Goal: Information Seeking & Learning: Learn about a topic

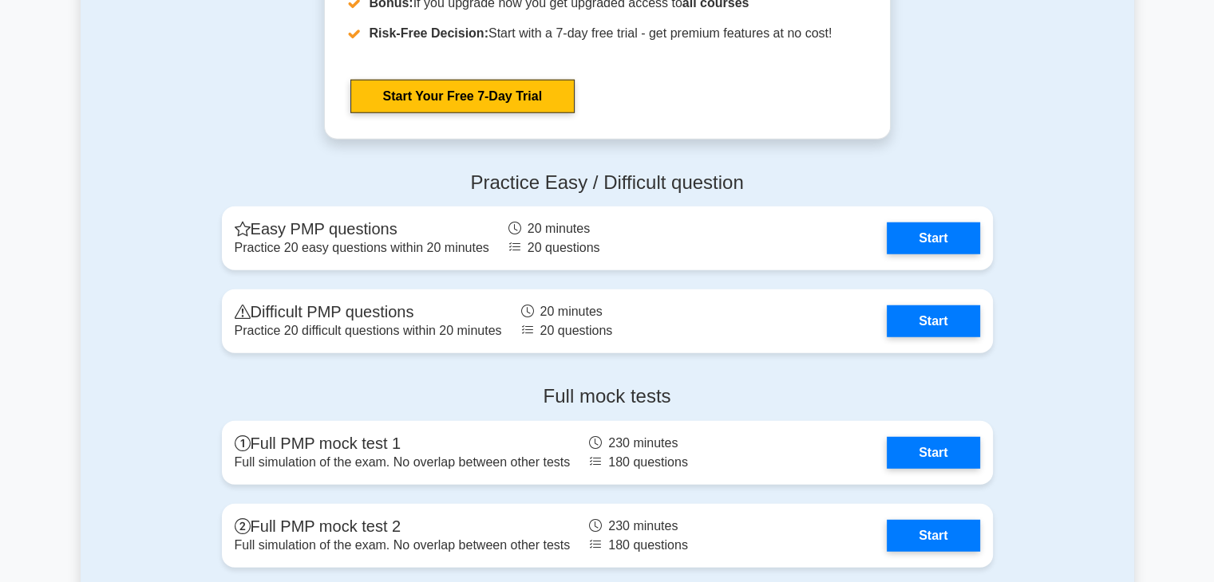
scroll to position [4309, 0]
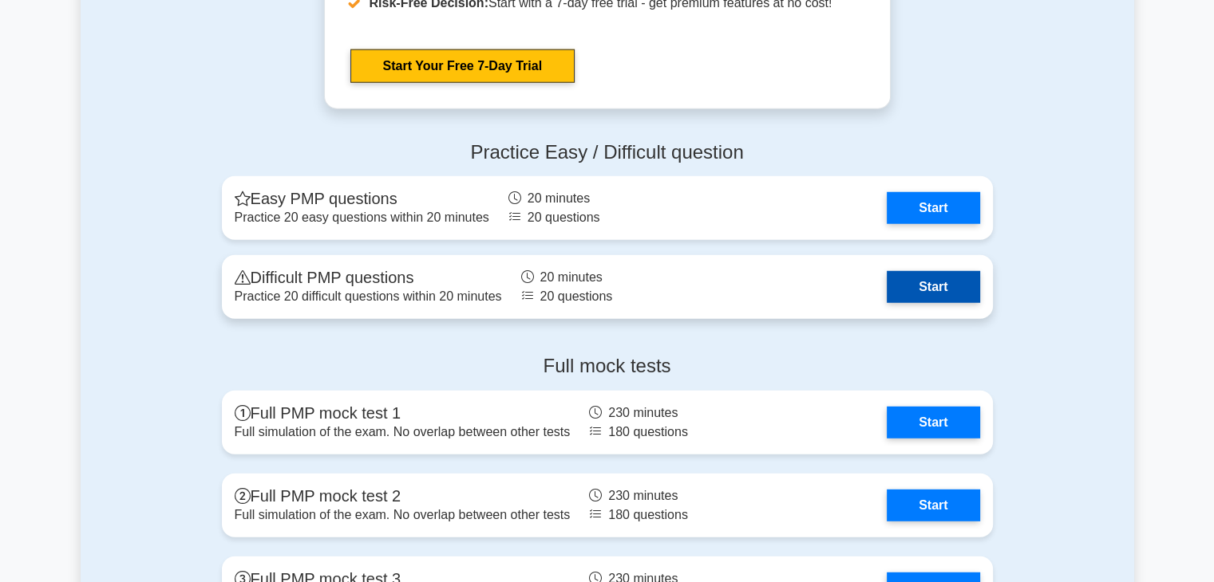
click at [935, 301] on link "Start" at bounding box center [932, 287] width 93 height 32
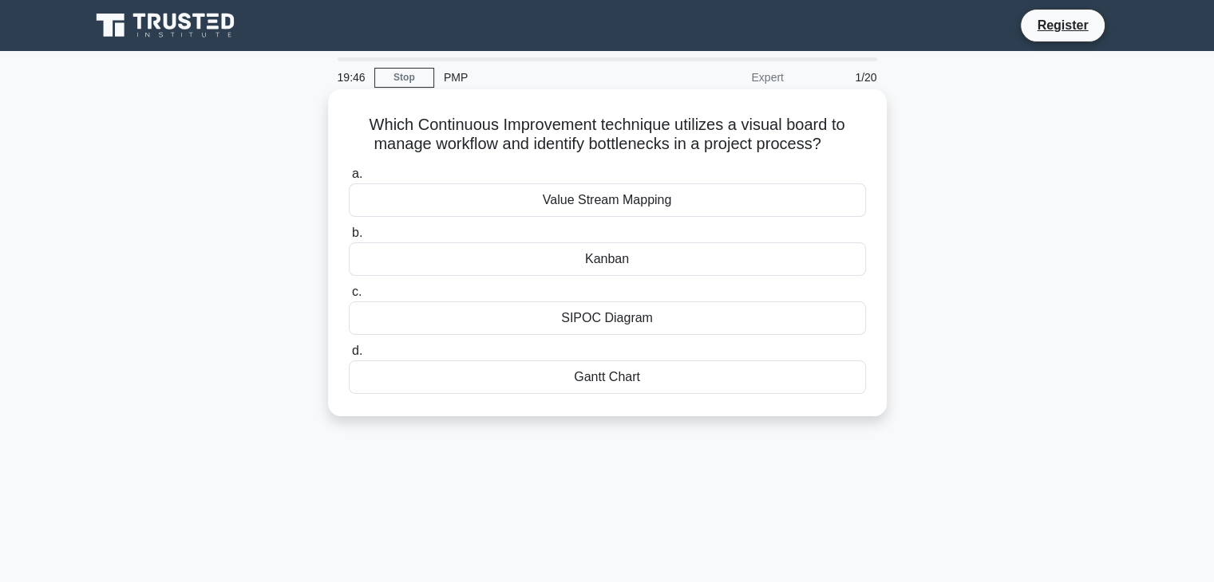
click at [796, 262] on div "Kanban" at bounding box center [607, 260] width 517 height 34
click at [349, 239] on input "b. Kanban" at bounding box center [349, 233] width 0 height 10
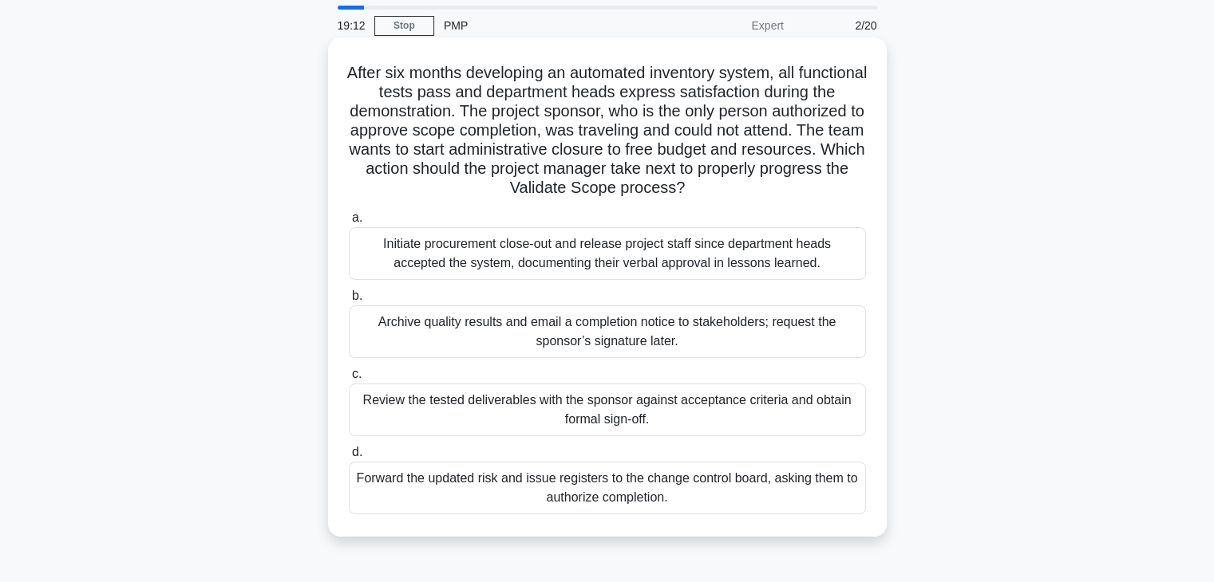
scroll to position [80, 0]
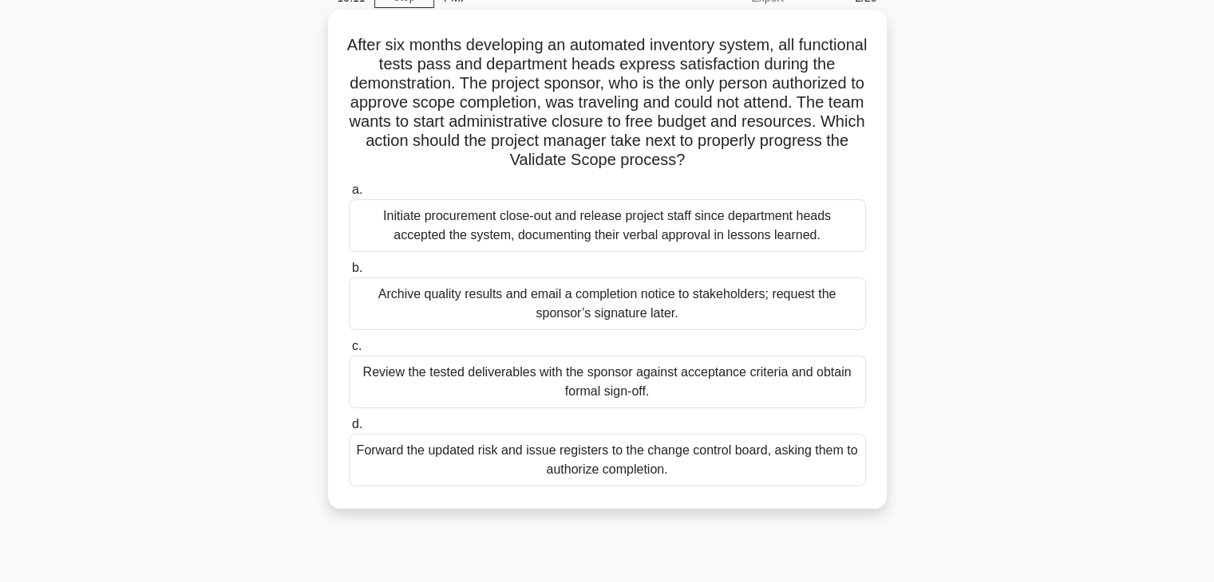
click at [728, 386] on div "Review the tested deliverables with the sponsor against acceptance criteria and…" at bounding box center [607, 382] width 517 height 53
click at [349, 352] on input "c. Review the tested deliverables with the sponsor against acceptance criteria …" at bounding box center [349, 346] width 0 height 10
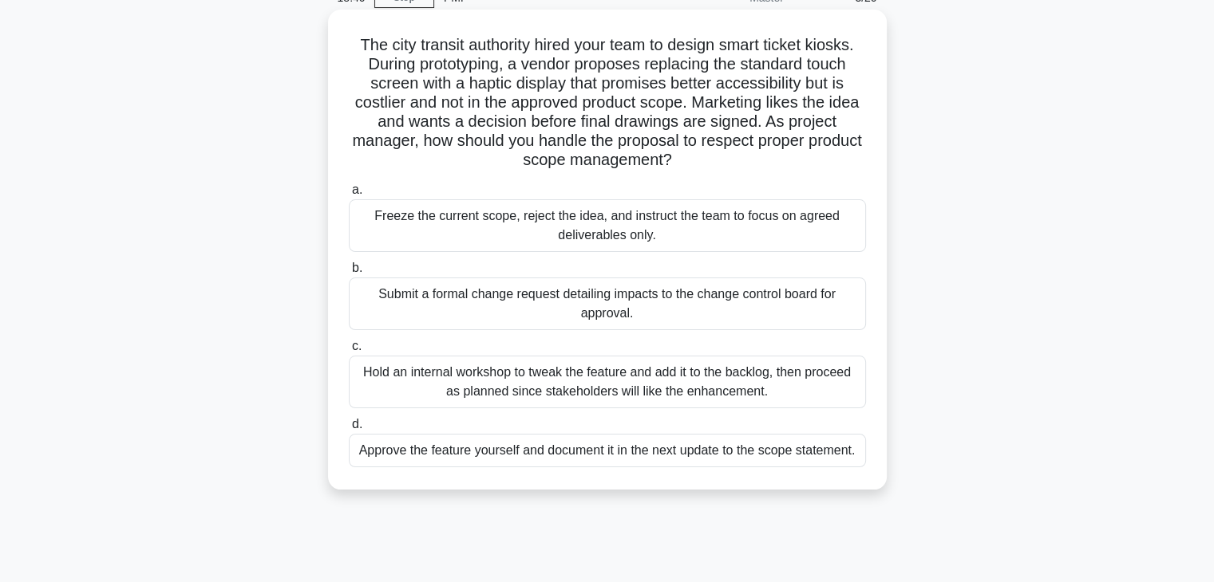
click at [472, 300] on div "Submit a formal change request detailing impacts to the change control board fo…" at bounding box center [607, 304] width 517 height 53
click at [349, 274] on input "b. Submit a formal change request detailing impacts to the change control board…" at bounding box center [349, 268] width 0 height 10
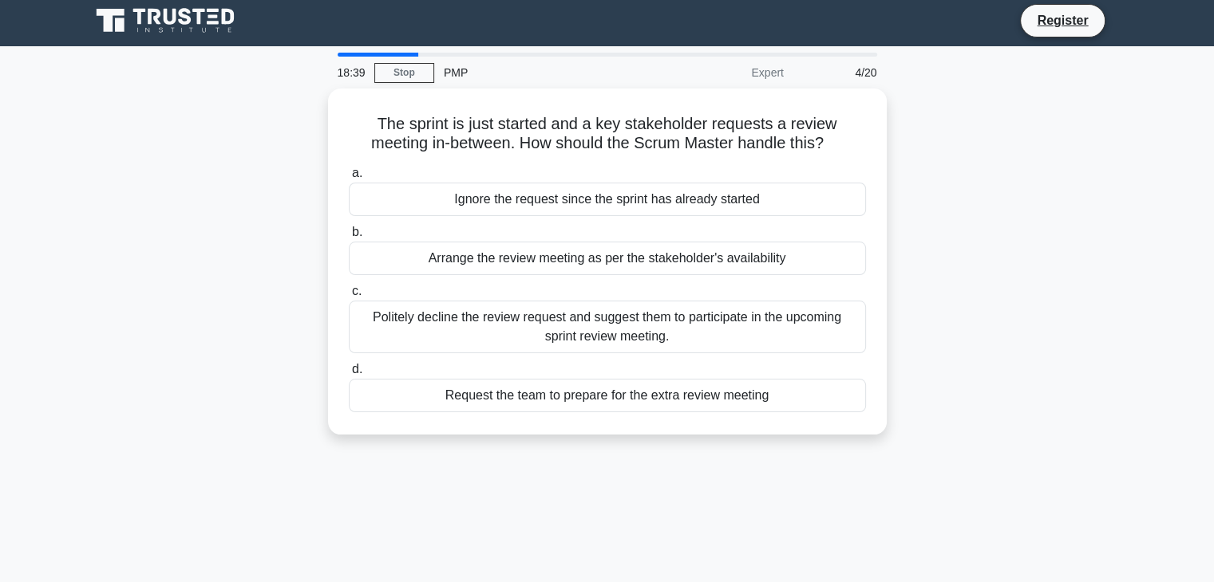
scroll to position [0, 0]
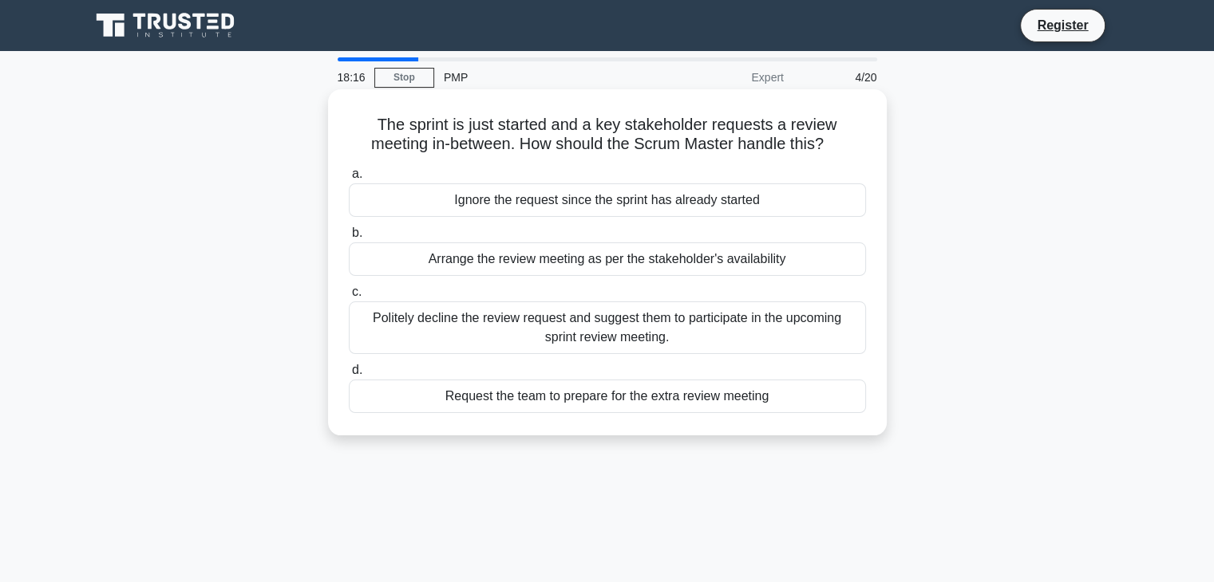
click at [472, 326] on div "Politely decline the review request and suggest them to participate in the upco…" at bounding box center [607, 328] width 517 height 53
click at [349, 298] on input "c. Politely decline the review request and suggest them to participate in the u…" at bounding box center [349, 292] width 0 height 10
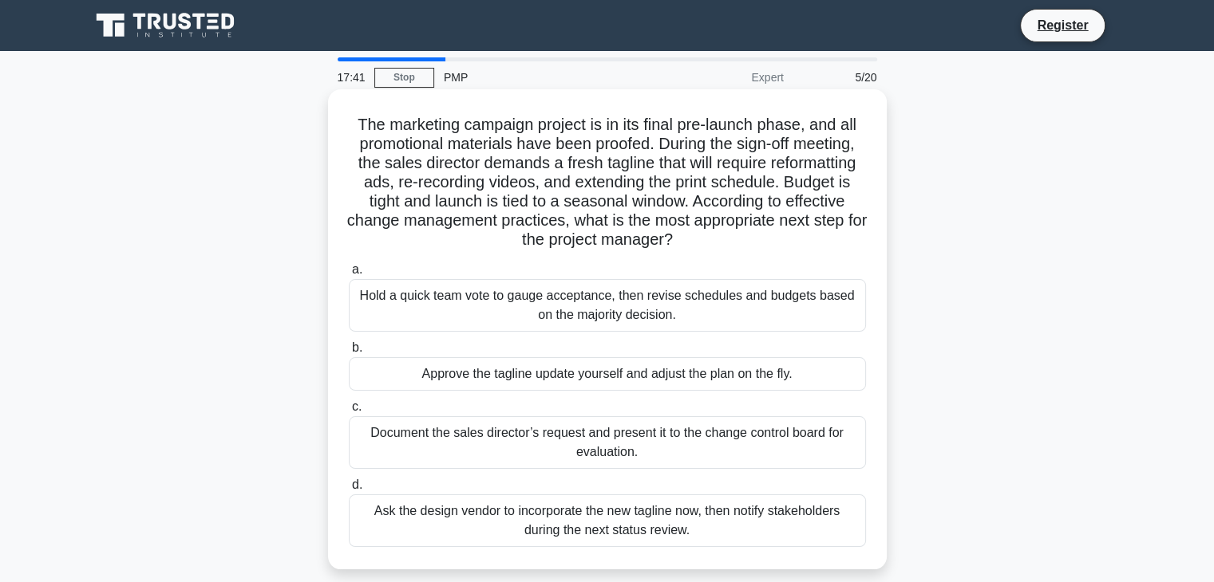
click at [428, 438] on div "Document the sales director’s request and present it to the change control boar…" at bounding box center [607, 443] width 517 height 53
click at [349, 413] on input "c. Document the sales director’s request and present it to the change control b…" at bounding box center [349, 407] width 0 height 10
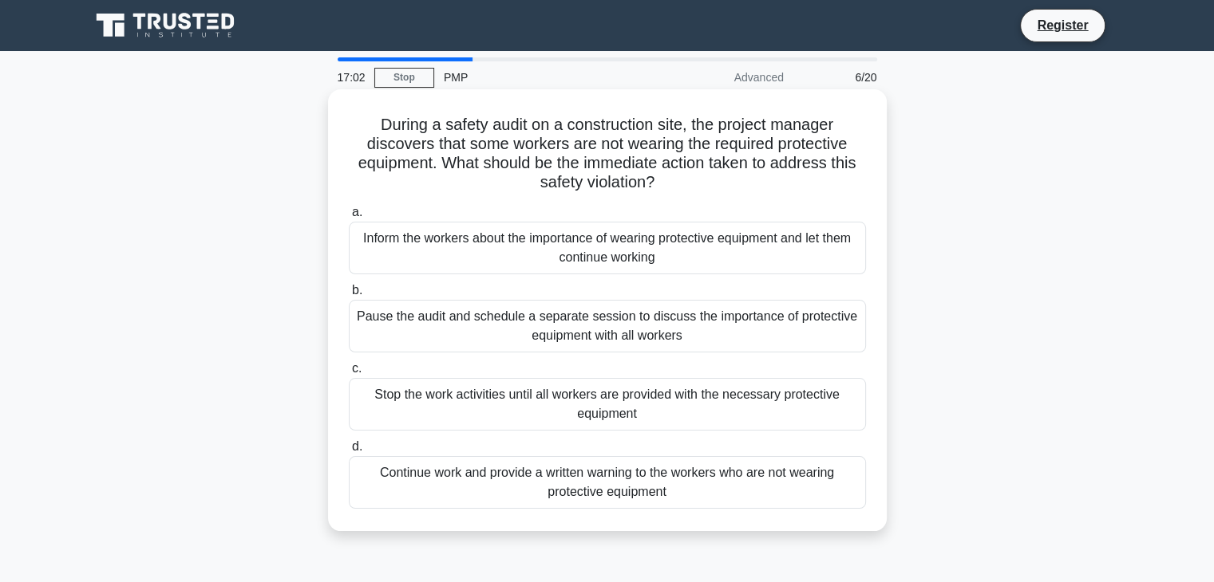
click at [401, 475] on div "Continue work and provide a written warning to the workers who are not wearing …" at bounding box center [607, 482] width 517 height 53
click at [349, 452] on input "d. Continue work and provide a written warning to the workers who are not weari…" at bounding box center [349, 447] width 0 height 10
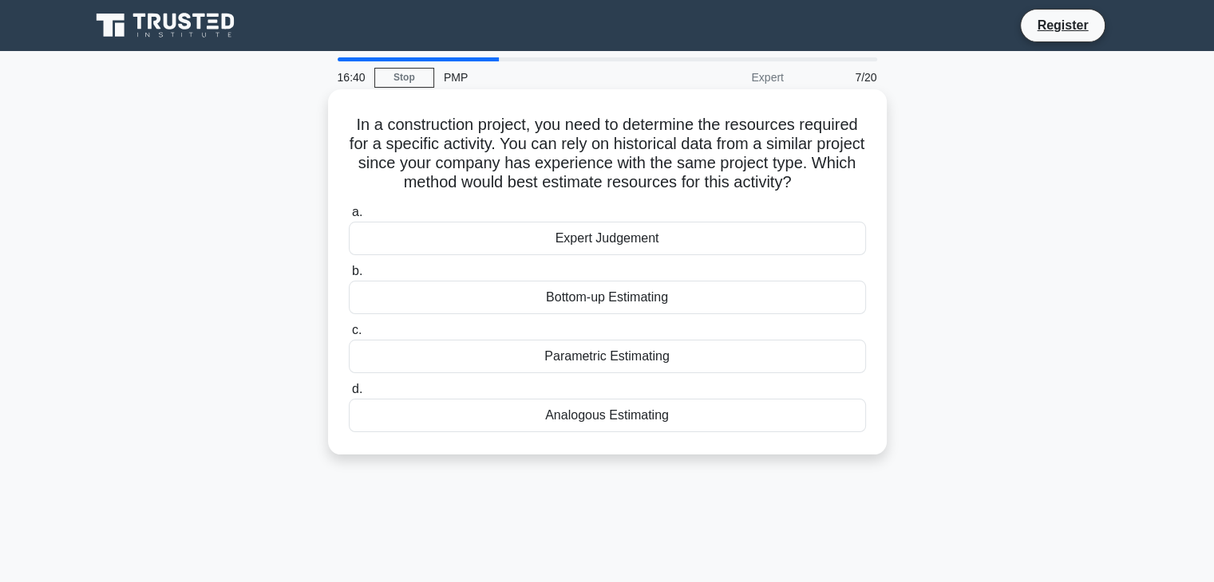
click at [600, 246] on div "Expert Judgement" at bounding box center [607, 239] width 517 height 34
click at [349, 218] on input "a. Expert Judgement" at bounding box center [349, 212] width 0 height 10
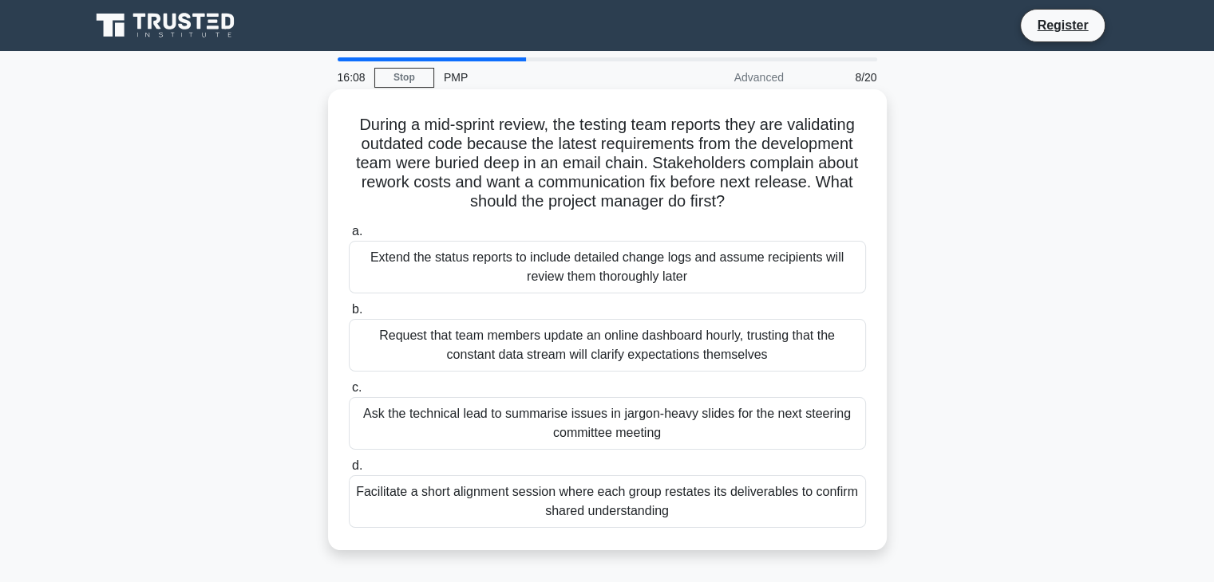
click at [415, 492] on div "Facilitate a short alignment session where each group restates its deliverables…" at bounding box center [607, 502] width 517 height 53
click at [349, 472] on input "d. Facilitate a short alignment session where each group restates its deliverab…" at bounding box center [349, 466] width 0 height 10
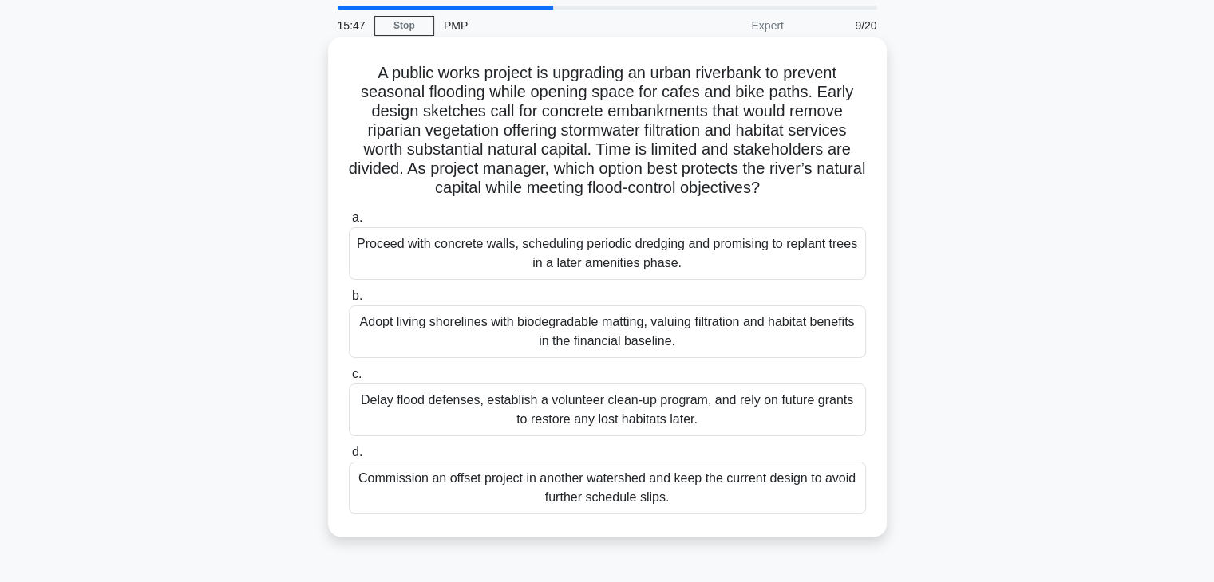
scroll to position [80, 0]
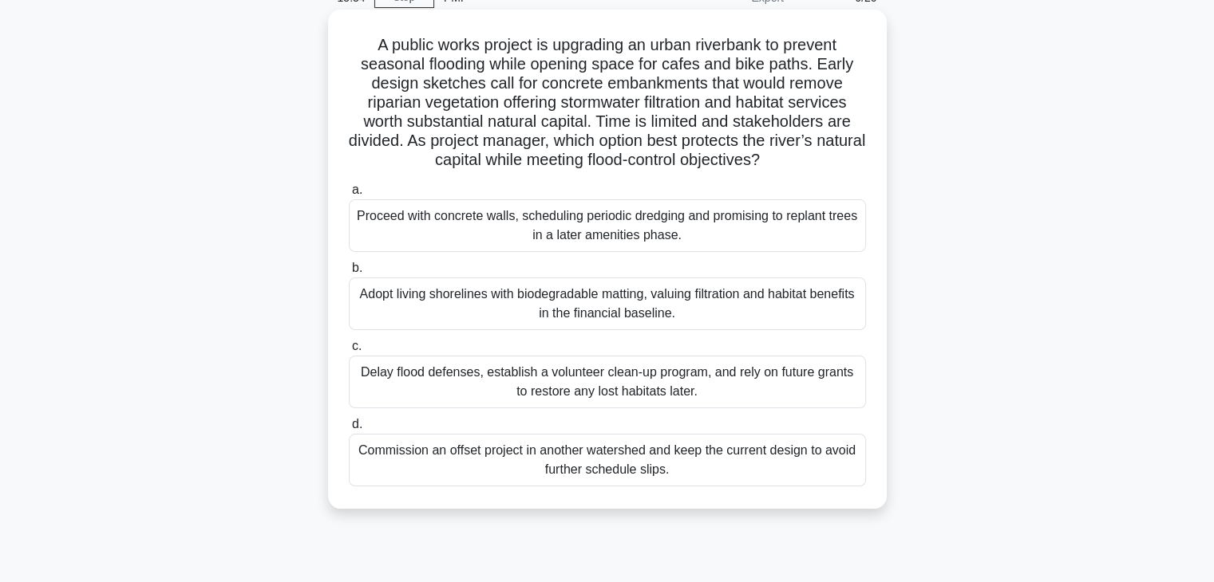
click at [460, 304] on div "Adopt living shorelines with biodegradable matting, valuing filtration and habi…" at bounding box center [607, 304] width 517 height 53
click at [349, 274] on input "b. Adopt living shorelines with biodegradable matting, valuing filtration and h…" at bounding box center [349, 268] width 0 height 10
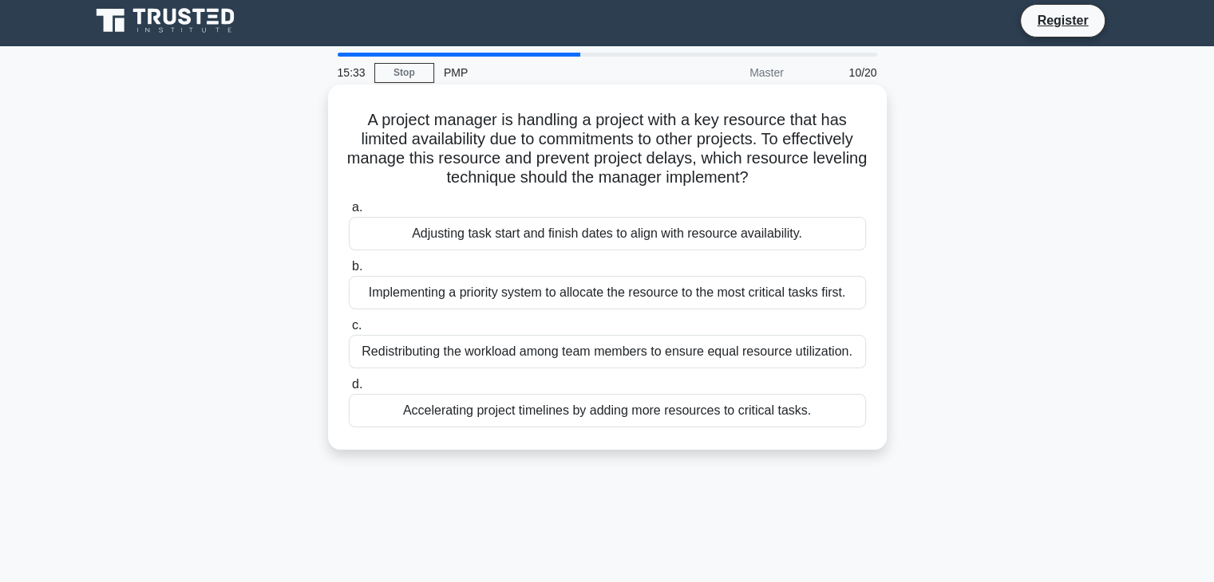
scroll to position [0, 0]
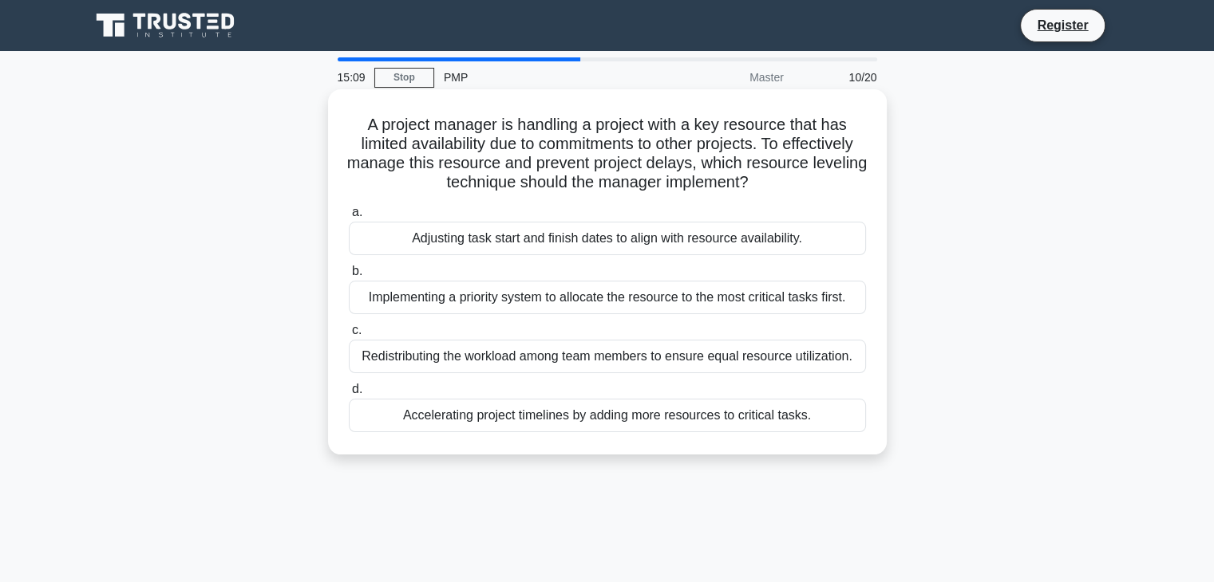
click at [444, 299] on div "Implementing a priority system to allocate the resource to the most critical ta…" at bounding box center [607, 298] width 517 height 34
click at [349, 277] on input "b. Implementing a priority system to allocate the resource to the most critical…" at bounding box center [349, 271] width 0 height 10
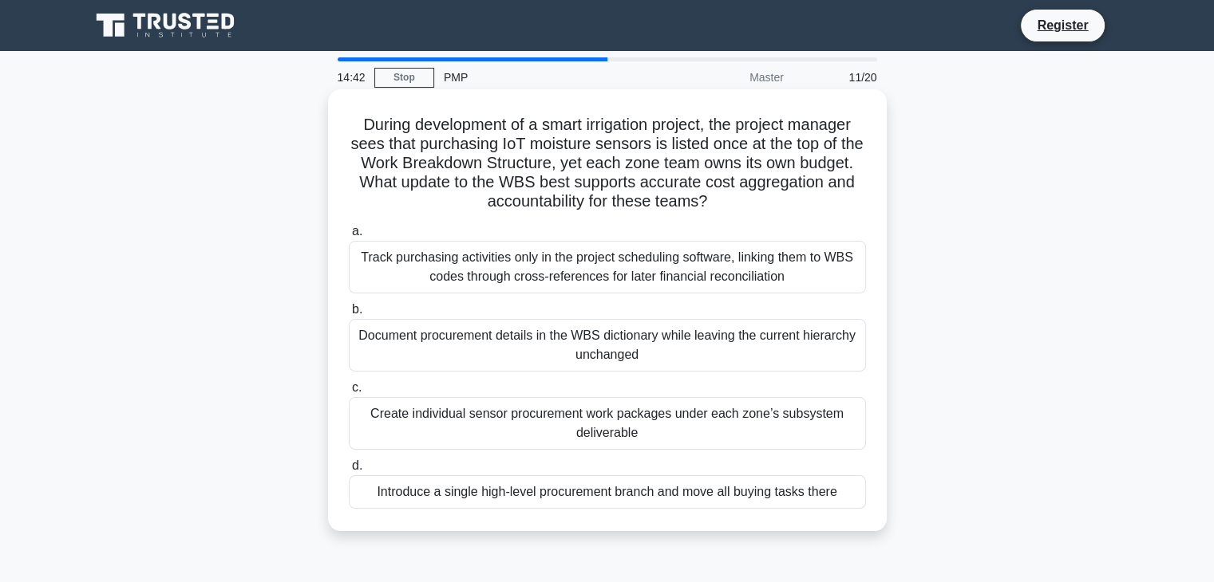
click at [393, 409] on div "Create individual sensor procurement work packages under each zone’s subsystem …" at bounding box center [607, 423] width 517 height 53
click at [349, 393] on input "c. Create individual sensor procurement work packages under each zone’s subsyst…" at bounding box center [349, 388] width 0 height 10
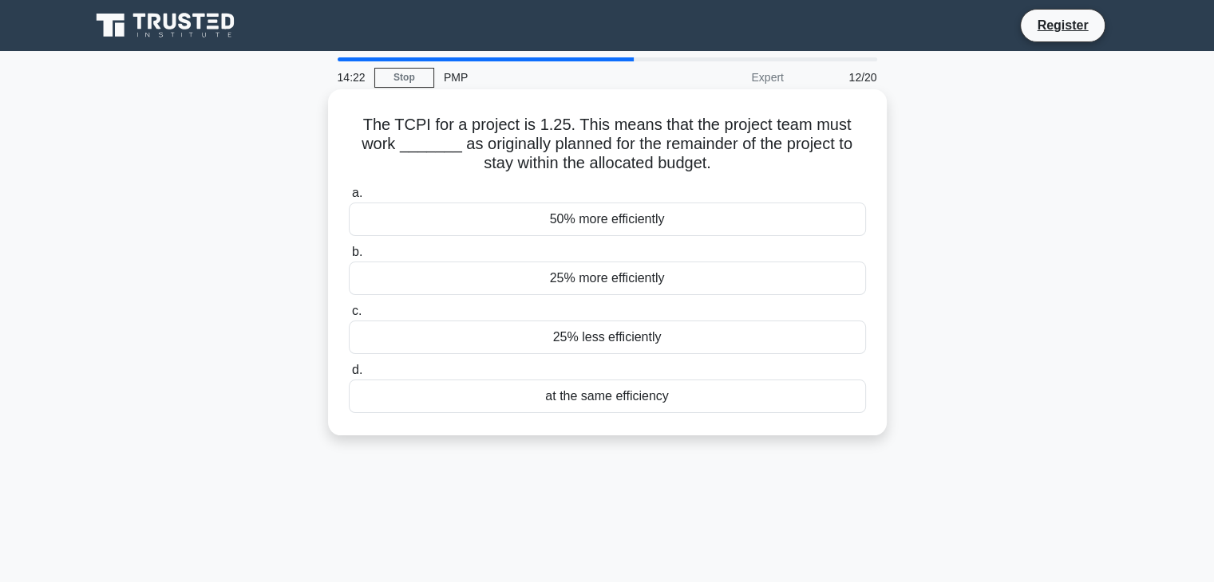
click at [476, 273] on div "25% more efficiently" at bounding box center [607, 279] width 517 height 34
click at [349, 258] on input "b. 25% more efficiently" at bounding box center [349, 252] width 0 height 10
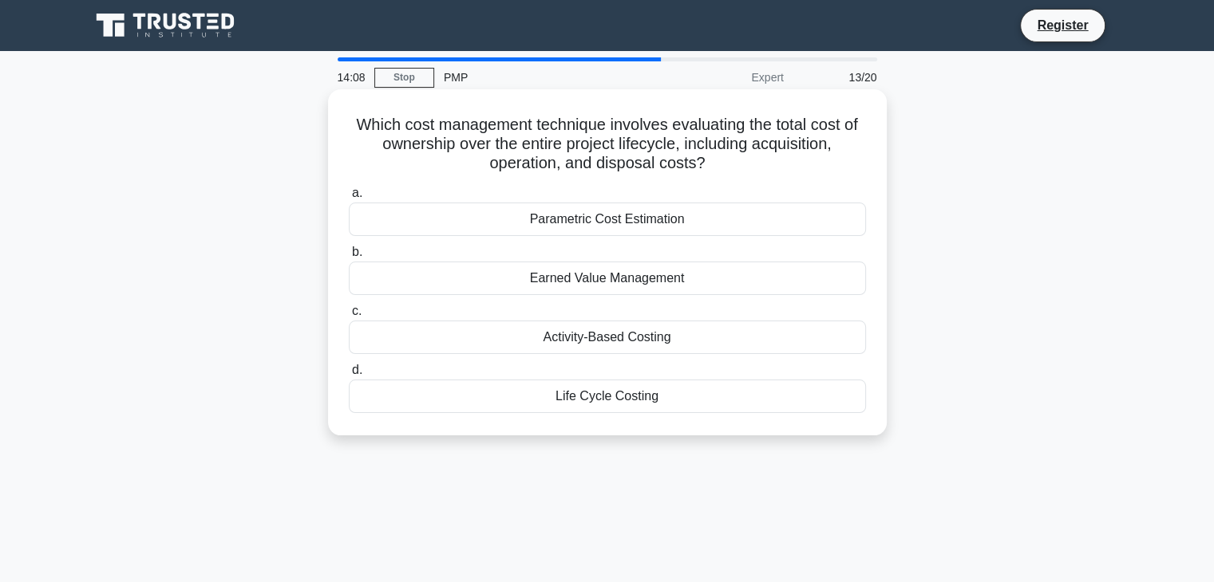
click at [492, 275] on div "Earned Value Management" at bounding box center [607, 279] width 517 height 34
click at [349, 258] on input "b. Earned Value Management" at bounding box center [349, 252] width 0 height 10
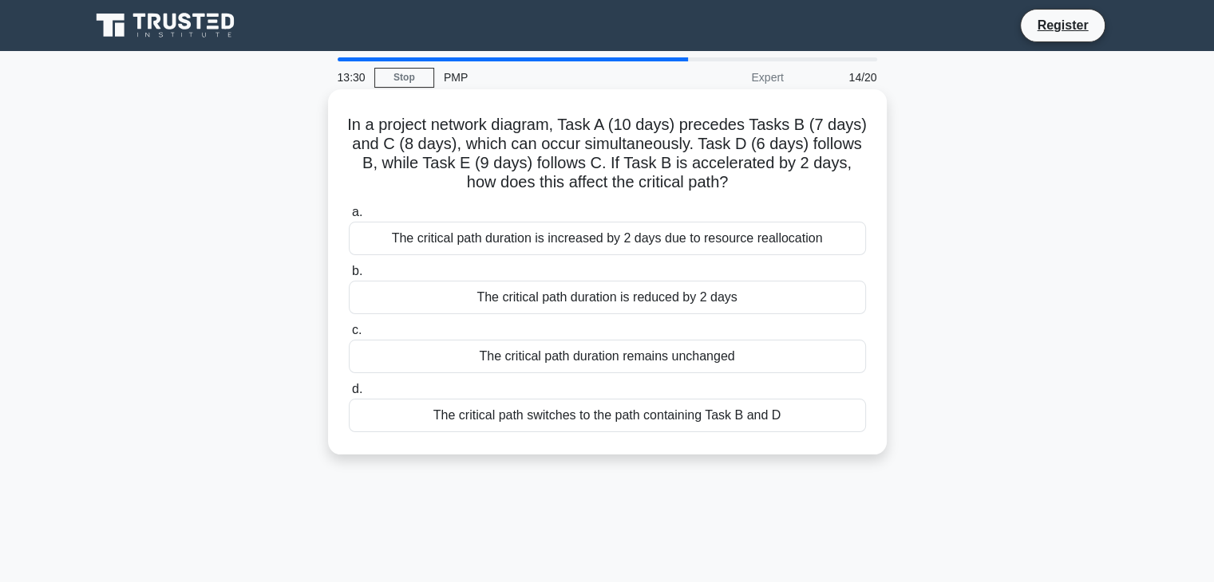
click at [705, 361] on div "The critical path duration remains unchanged" at bounding box center [607, 357] width 517 height 34
click at [349, 336] on input "c. The critical path duration remains unchanged" at bounding box center [349, 331] width 0 height 10
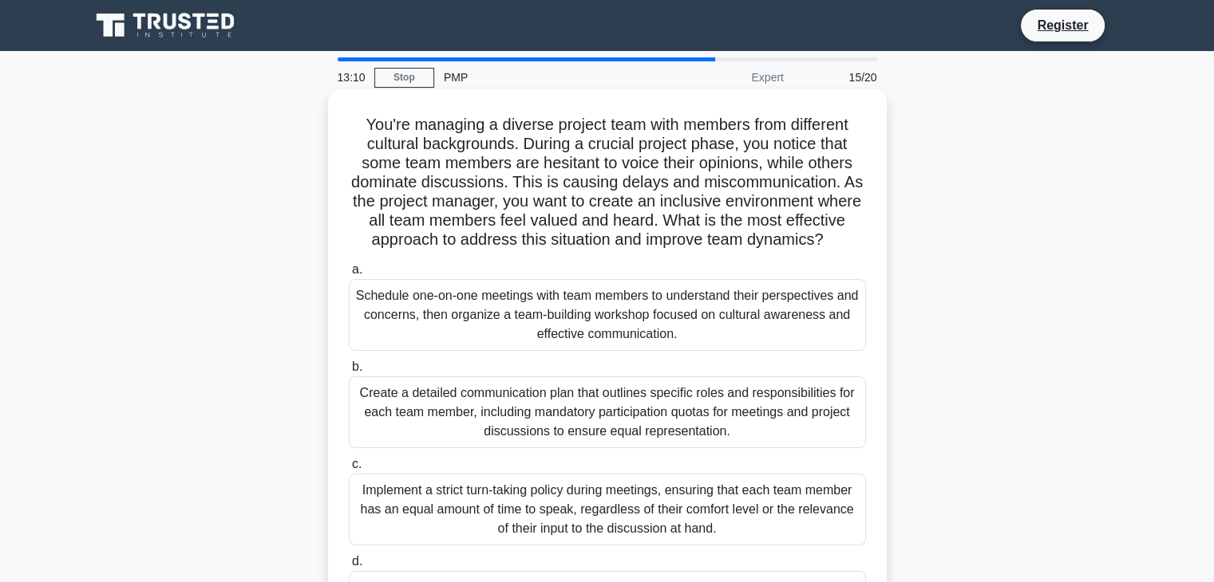
scroll to position [80, 0]
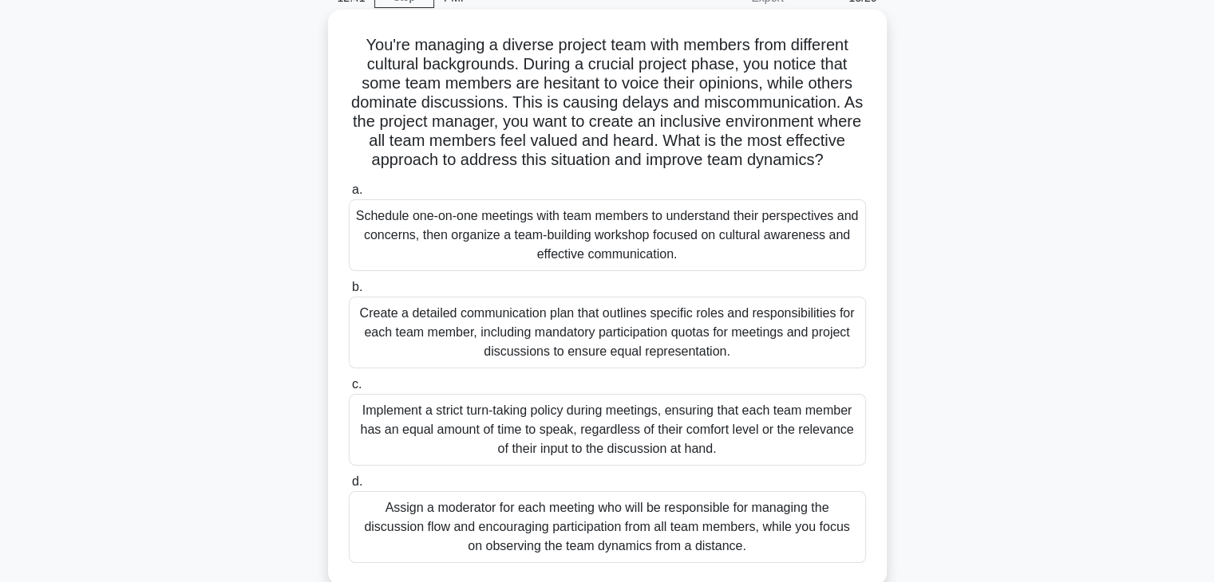
click at [791, 263] on div "Schedule one-on-one meetings with team members to understand their perspectives…" at bounding box center [607, 235] width 517 height 72
click at [349, 195] on input "a. Schedule one-on-one meetings with team members to understand their perspecti…" at bounding box center [349, 190] width 0 height 10
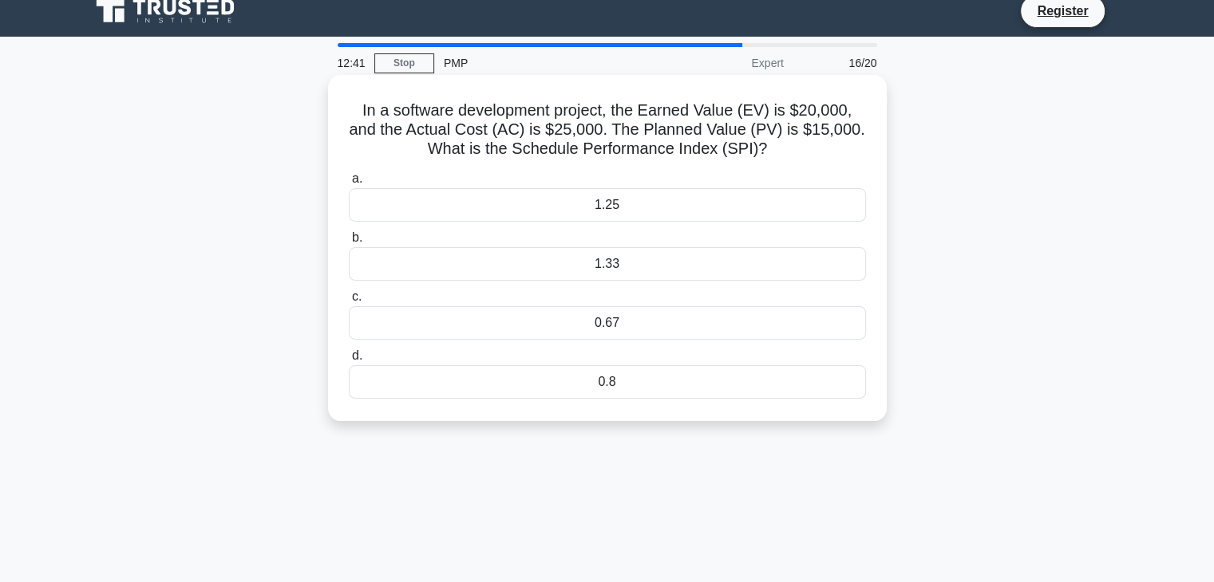
scroll to position [0, 0]
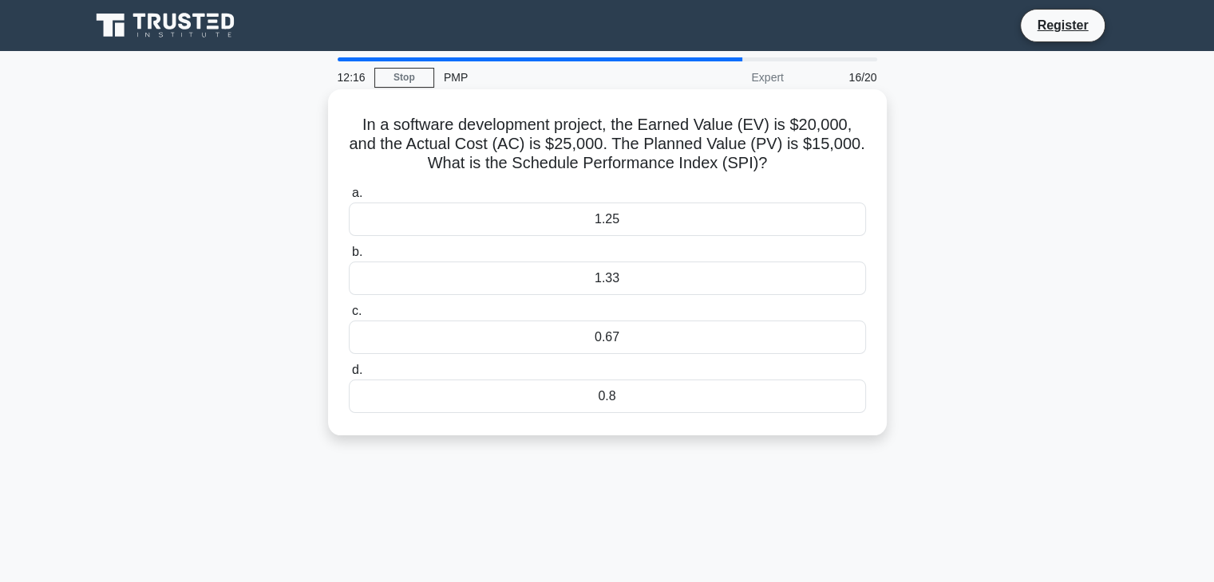
click at [780, 231] on div "1.25" at bounding box center [607, 220] width 517 height 34
click at [349, 199] on input "a. 1.25" at bounding box center [349, 193] width 0 height 10
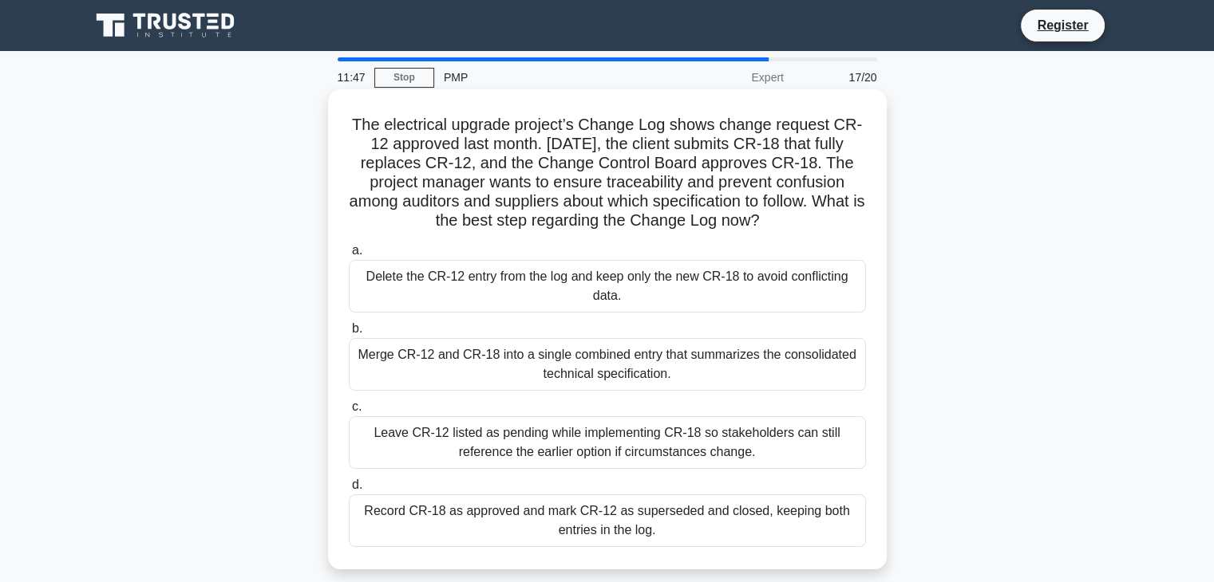
click at [697, 520] on div "Record CR-18 as approved and mark CR-12 as superseded and closed, keeping both …" at bounding box center [607, 521] width 517 height 53
click at [349, 491] on input "d. Record CR-18 as approved and mark CR-12 as superseded and closed, keeping bo…" at bounding box center [349, 485] width 0 height 10
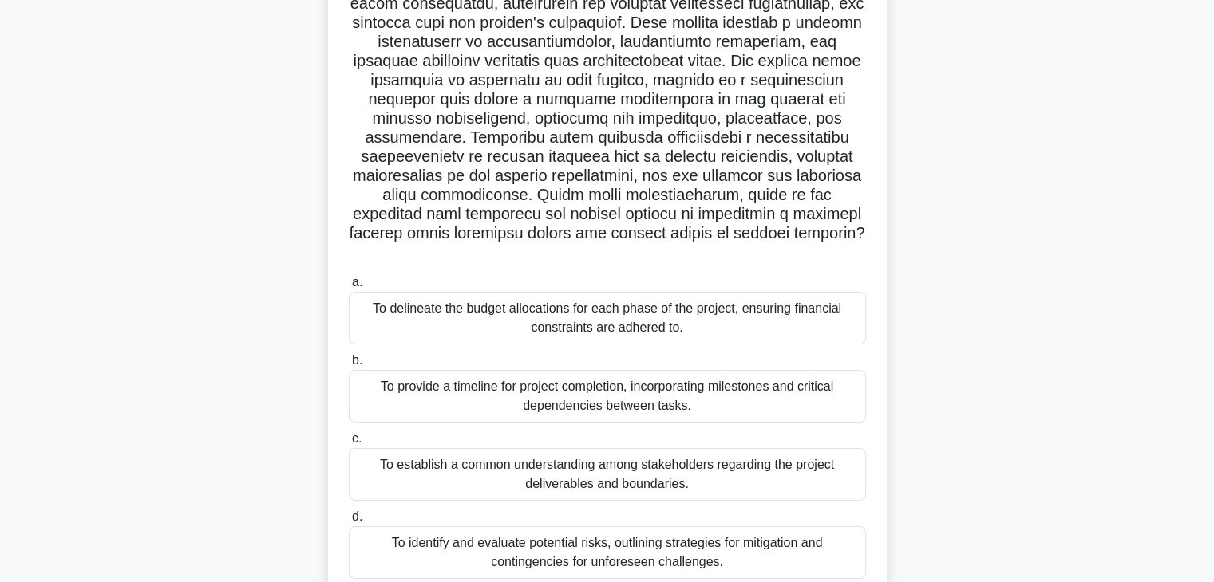
scroll to position [239, 0]
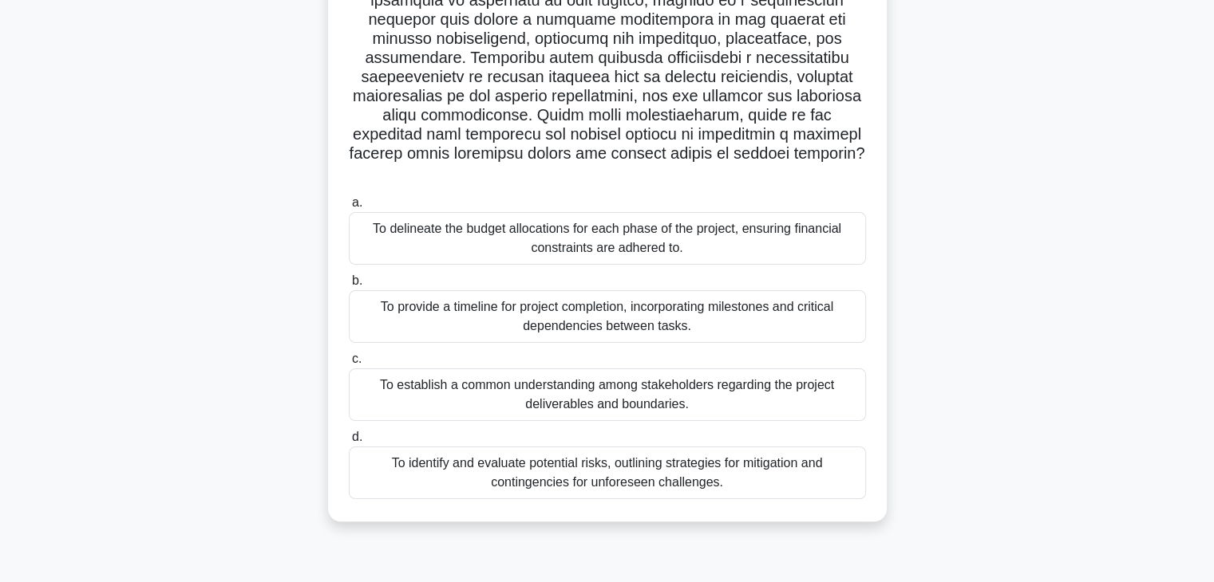
click at [742, 381] on div "To establish a common understanding among stakeholders regarding the project de…" at bounding box center [607, 395] width 517 height 53
click at [349, 365] on input "c. To establish a common understanding among stakeholders regarding the project…" at bounding box center [349, 359] width 0 height 10
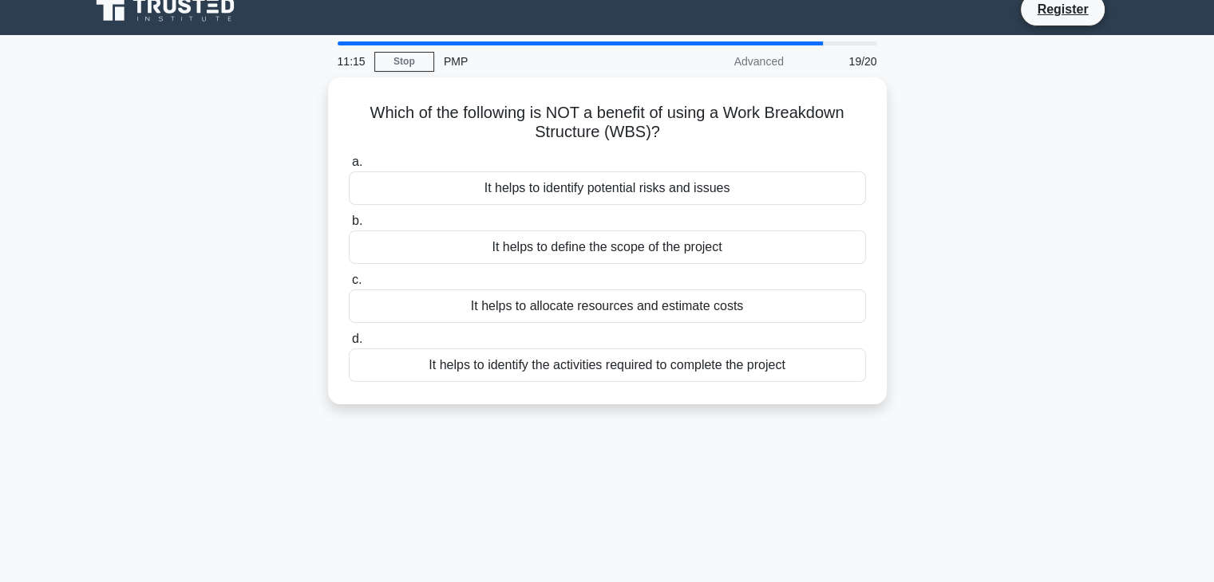
scroll to position [0, 0]
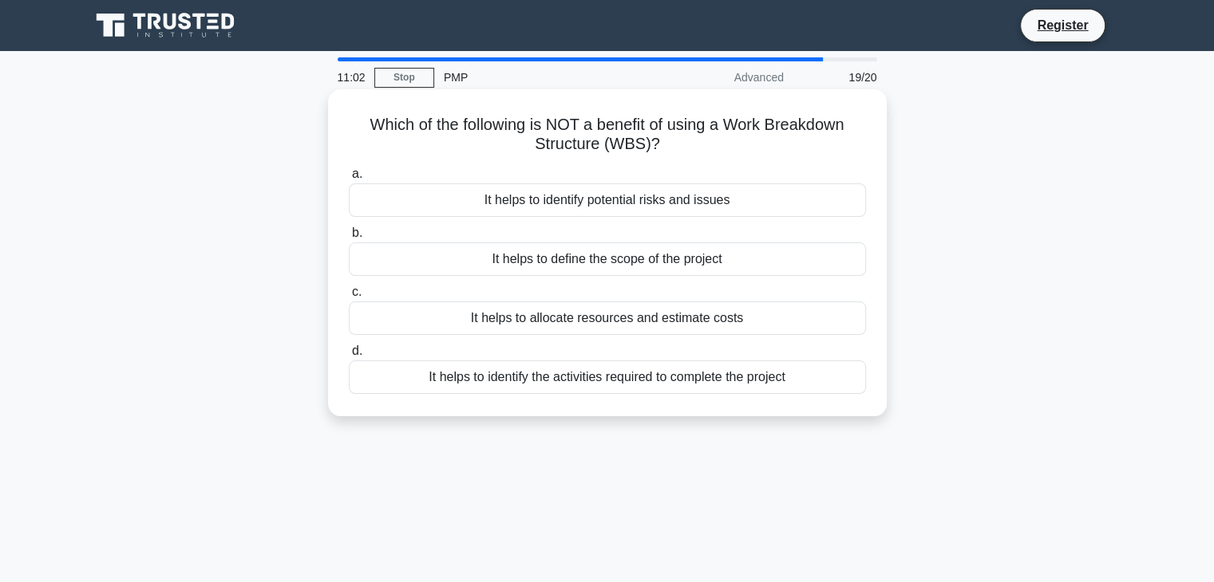
click at [807, 272] on div "It helps to define the scope of the project" at bounding box center [607, 260] width 517 height 34
click at [349, 239] on input "b. It helps to define the scope of the project" at bounding box center [349, 233] width 0 height 10
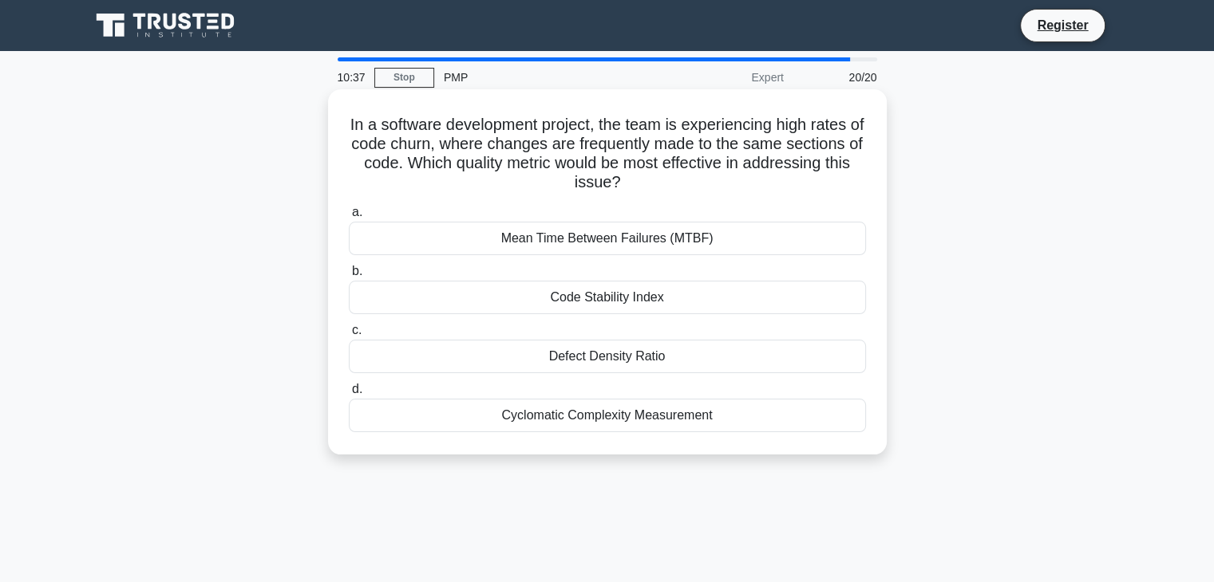
click at [752, 417] on div "Cyclomatic Complexity Measurement" at bounding box center [607, 416] width 517 height 34
click at [349, 395] on input "d. Cyclomatic Complexity Measurement" at bounding box center [349, 390] width 0 height 10
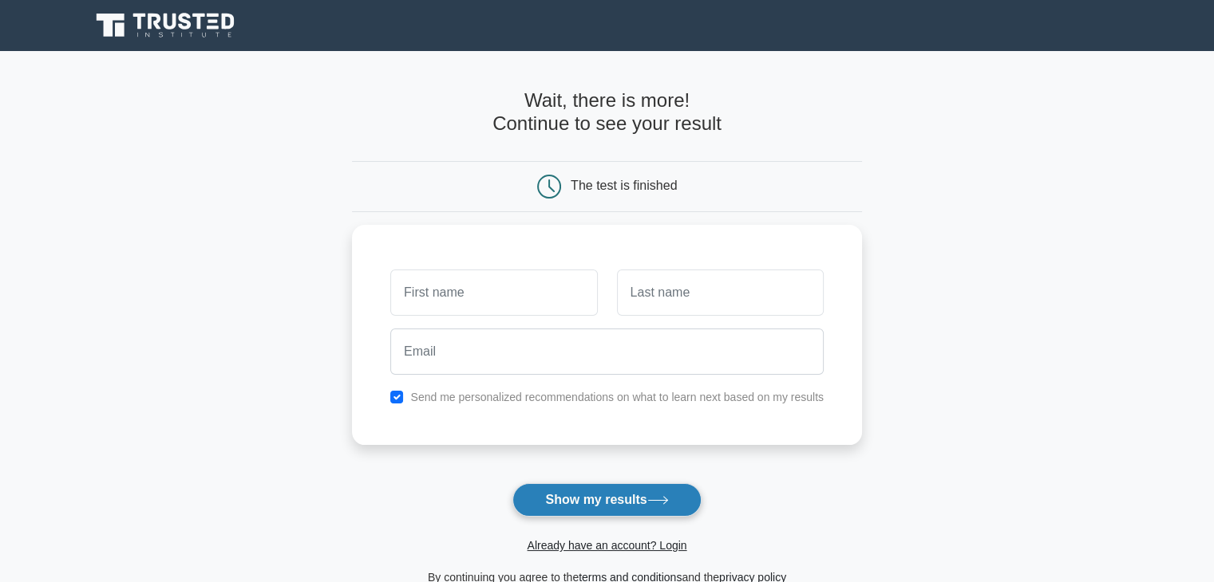
click at [657, 489] on button "Show my results" at bounding box center [606, 501] width 188 height 34
click at [405, 397] on div "Send me personalized recommendations on what to learn next based on my results" at bounding box center [607, 393] width 452 height 19
click at [399, 393] on input "checkbox" at bounding box center [396, 393] width 13 height 13
checkbox input "false"
click at [555, 494] on button "Show my results" at bounding box center [606, 501] width 188 height 34
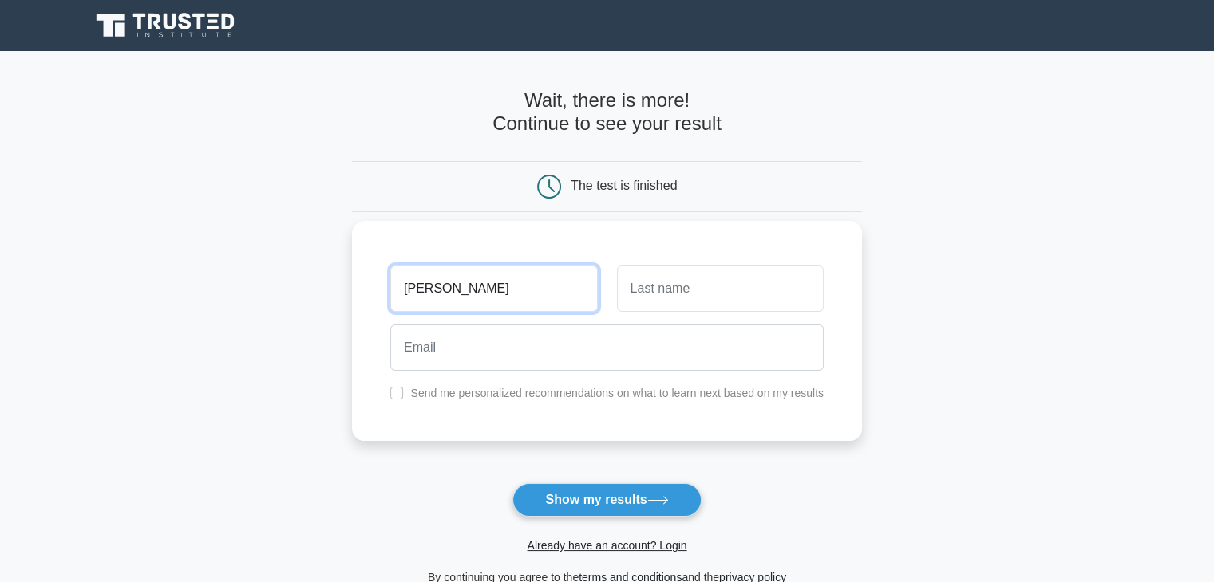
type input "Shon"
click at [709, 298] on input "text" at bounding box center [720, 289] width 207 height 46
type input "Maks"
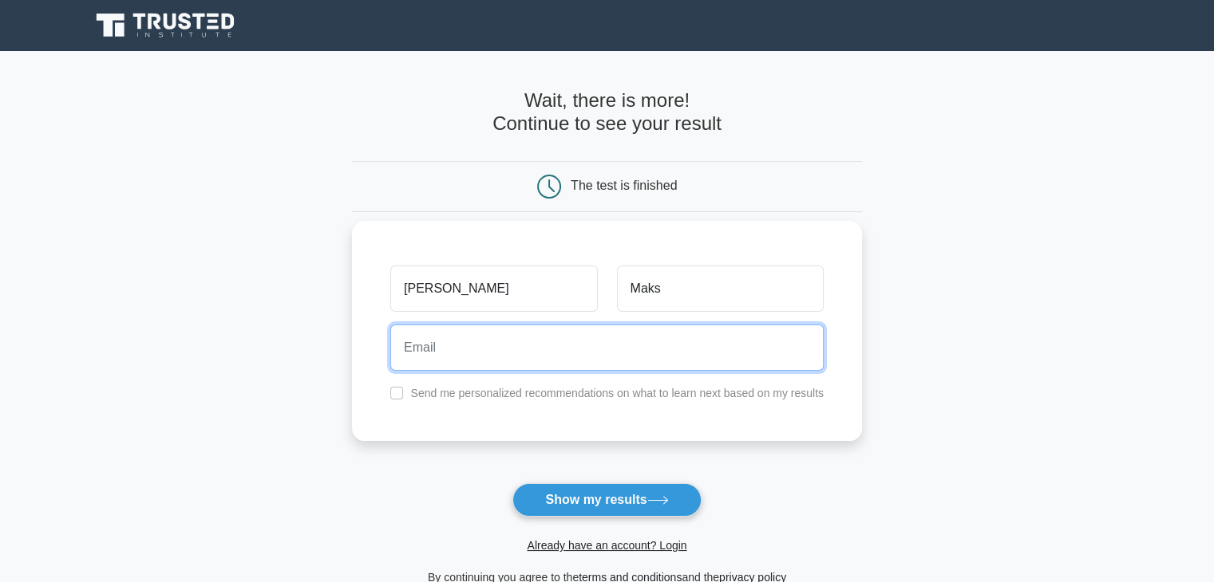
click at [460, 353] on input "email" at bounding box center [606, 348] width 433 height 46
type input "sc.mleya@gmail.com"
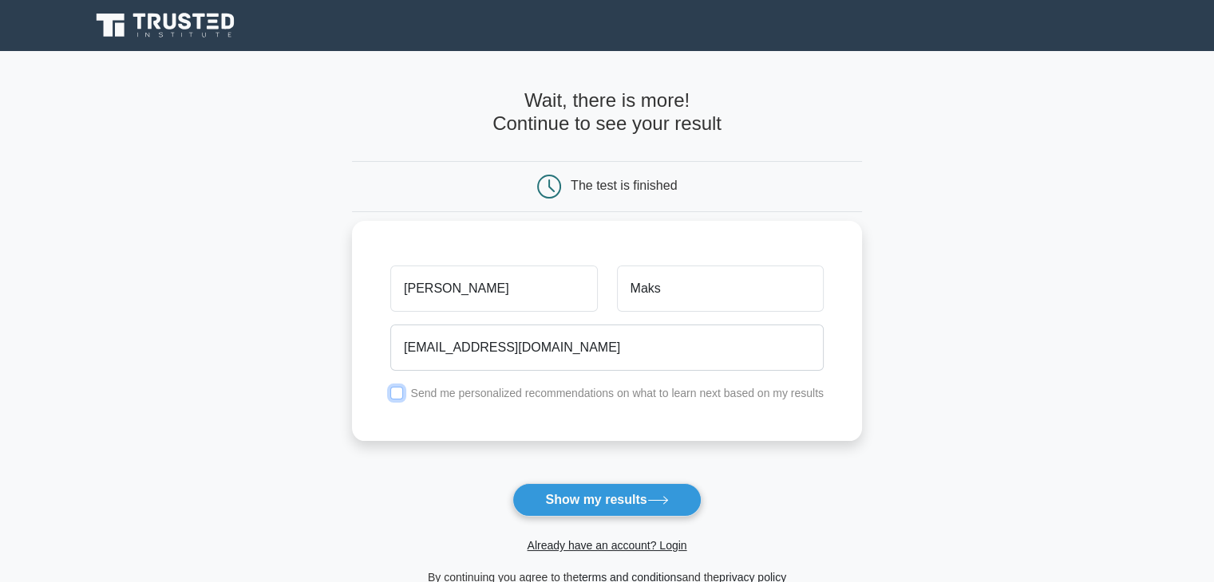
click at [398, 393] on input "checkbox" at bounding box center [396, 393] width 13 height 13
checkbox input "true"
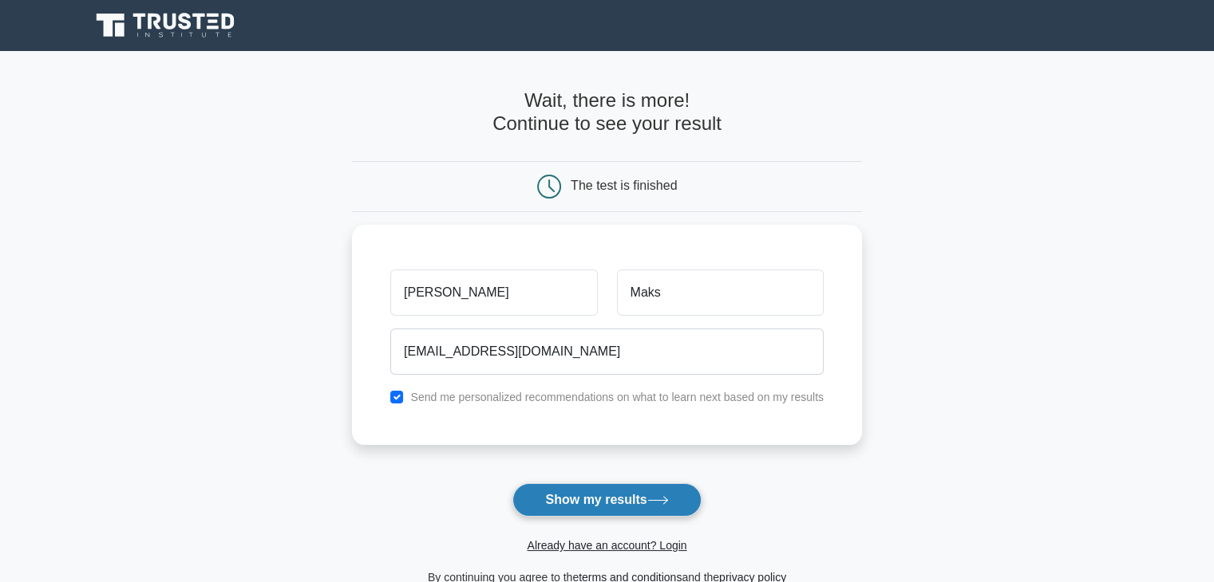
click at [623, 499] on button "Show my results" at bounding box center [606, 501] width 188 height 34
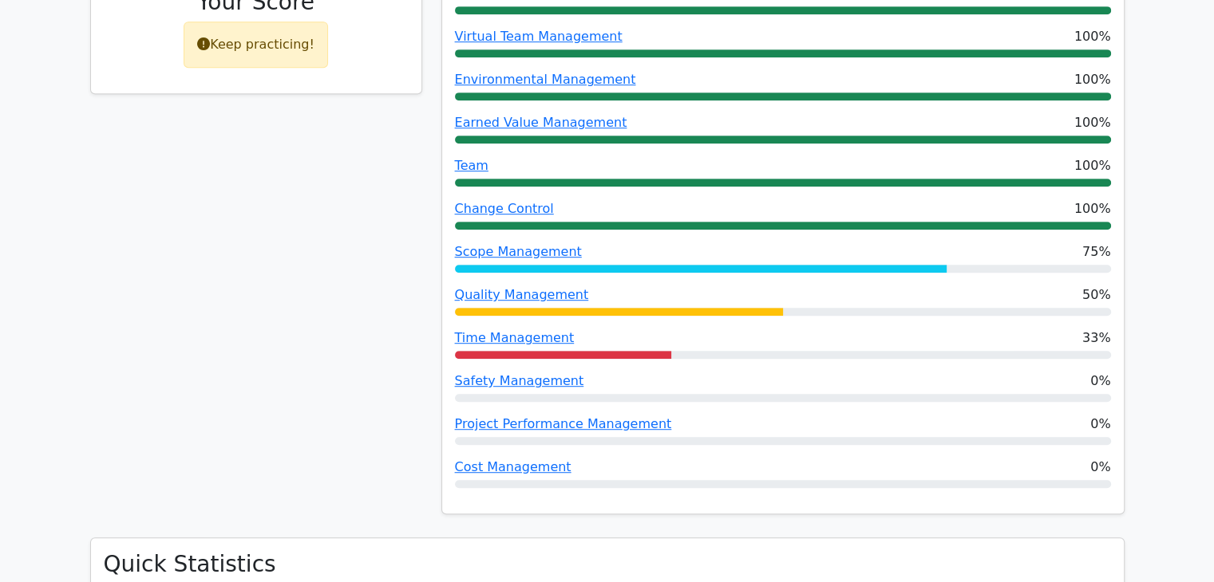
scroll to position [878, 0]
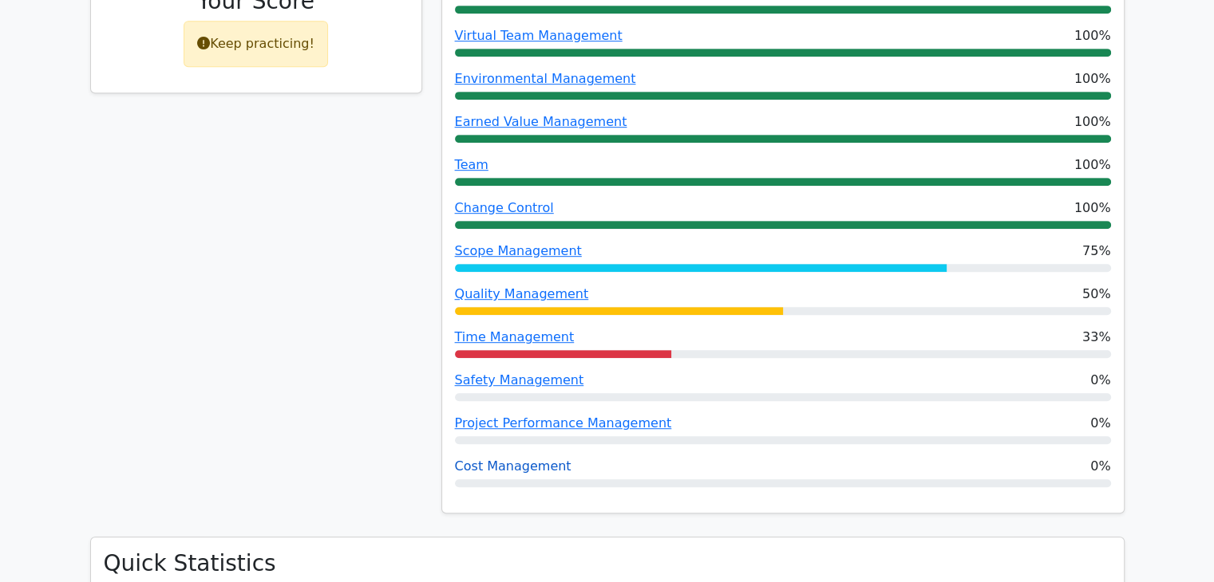
click at [553, 459] on link "Cost Management" at bounding box center [513, 466] width 116 height 15
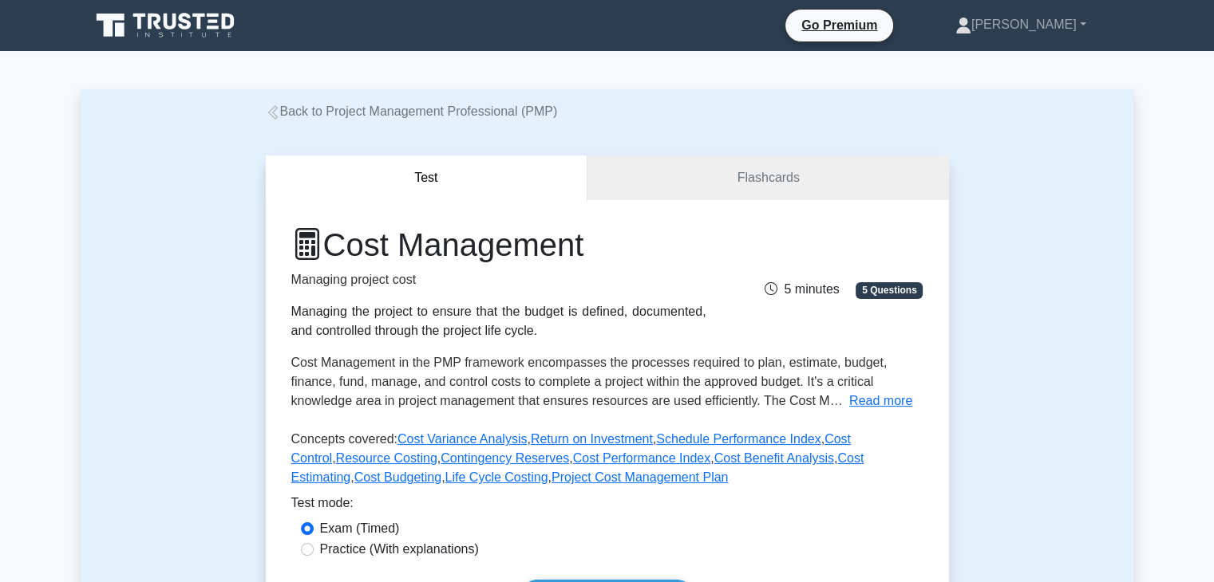
scroll to position [80, 0]
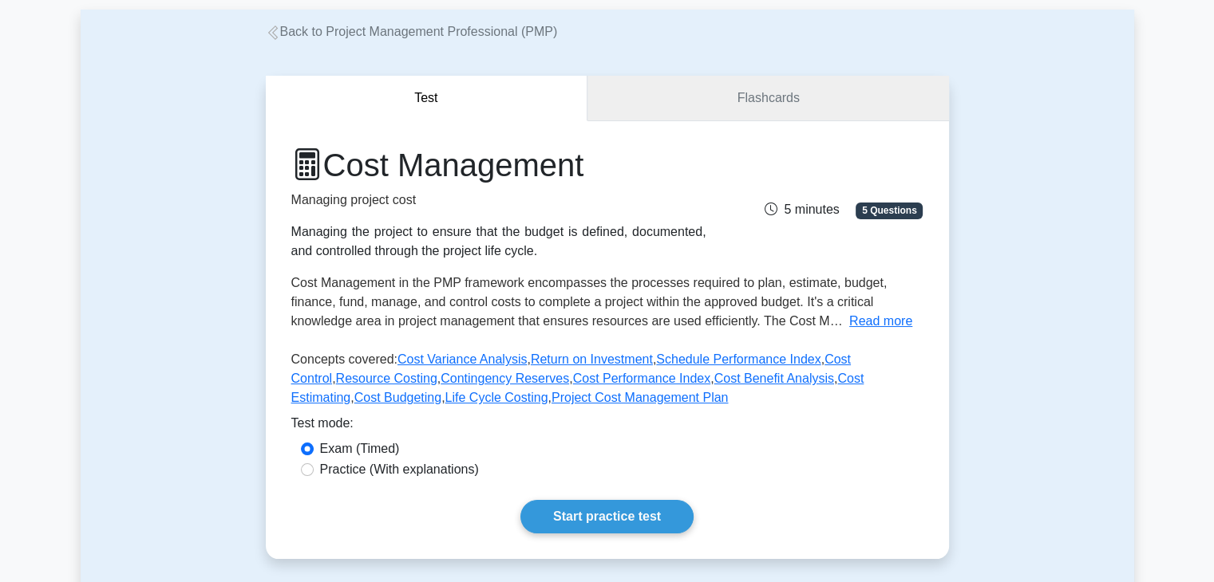
click at [724, 99] on link "Flashcards" at bounding box center [767, 98] width 361 height 45
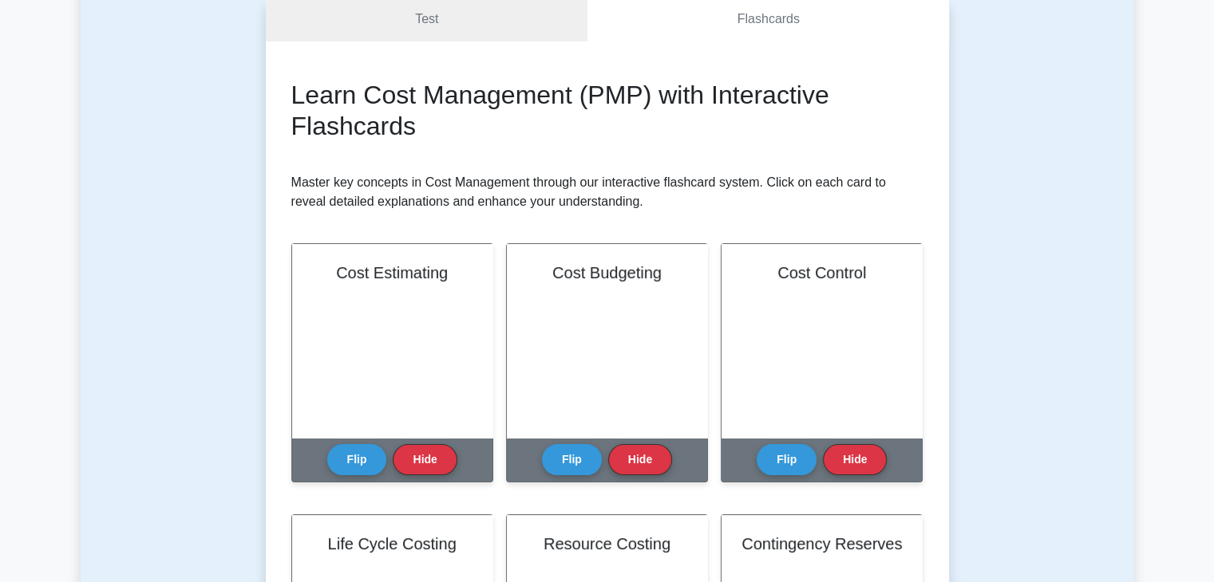
scroll to position [160, 0]
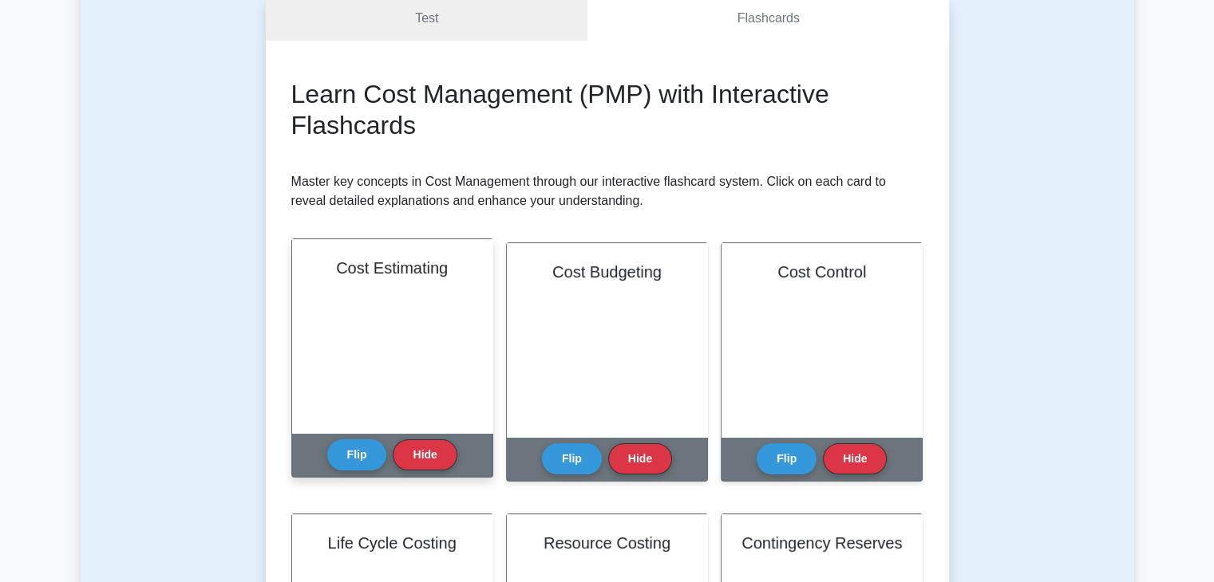
click at [416, 377] on div "Cost Estimating" at bounding box center [392, 336] width 200 height 194
click at [352, 451] on button "Flip" at bounding box center [357, 454] width 60 height 31
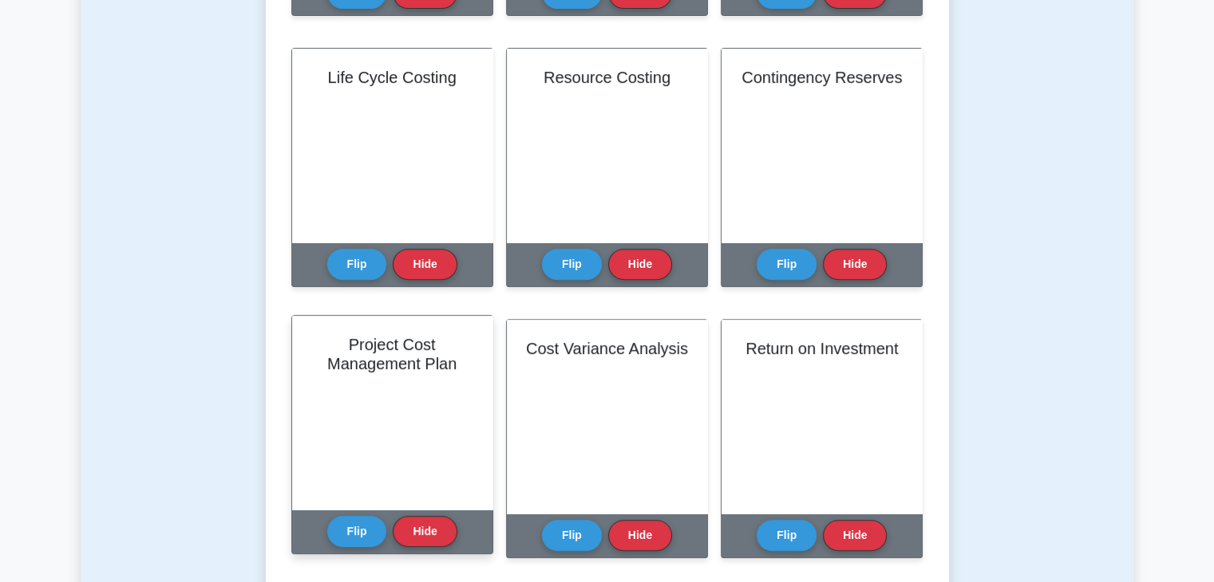
scroll to position [798, 0]
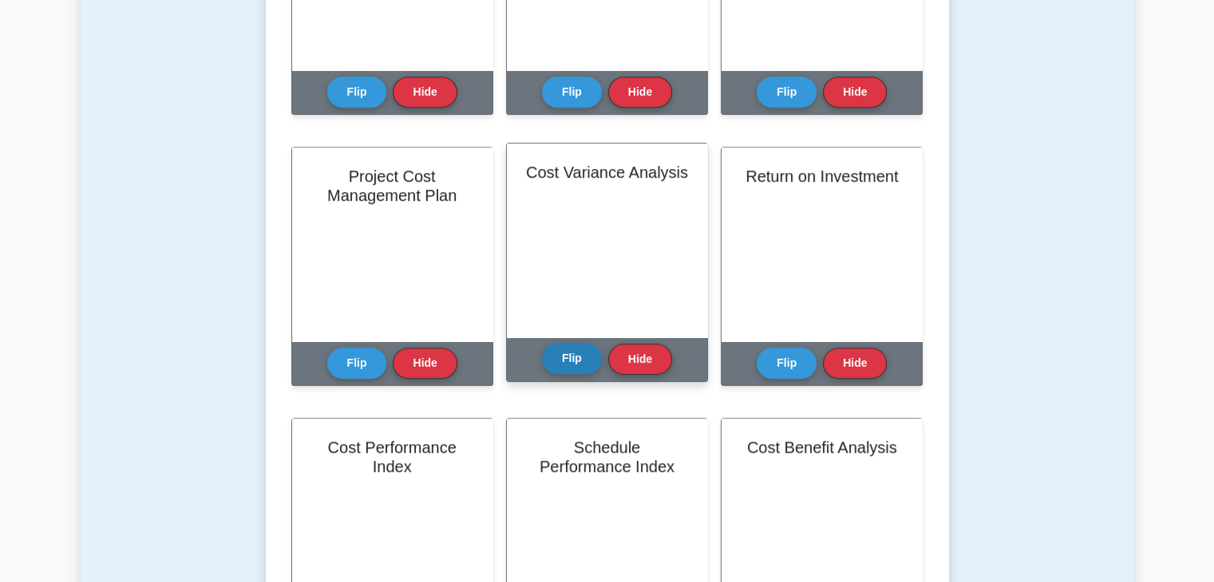
click at [581, 363] on button "Flip" at bounding box center [572, 358] width 60 height 31
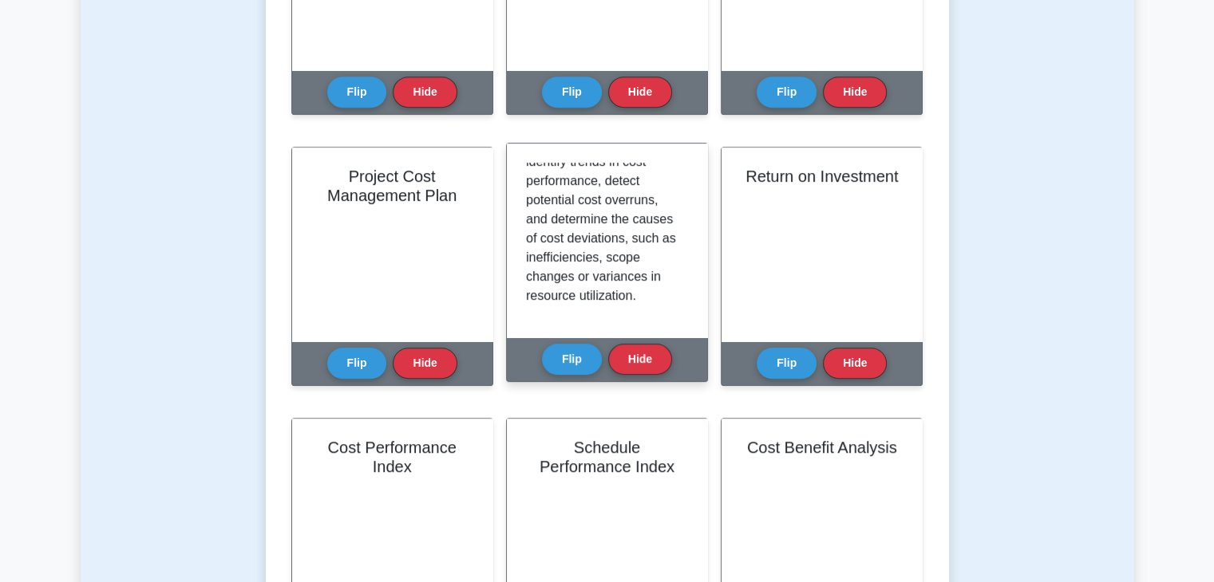
scroll to position [1117, 0]
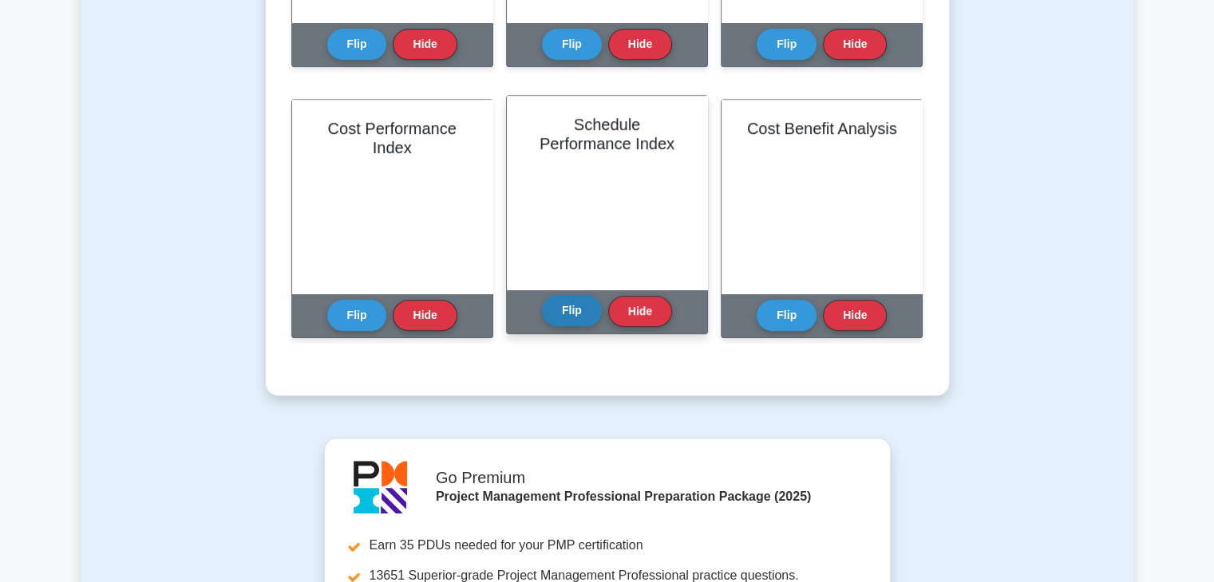
click at [571, 307] on button "Flip" at bounding box center [572, 310] width 60 height 31
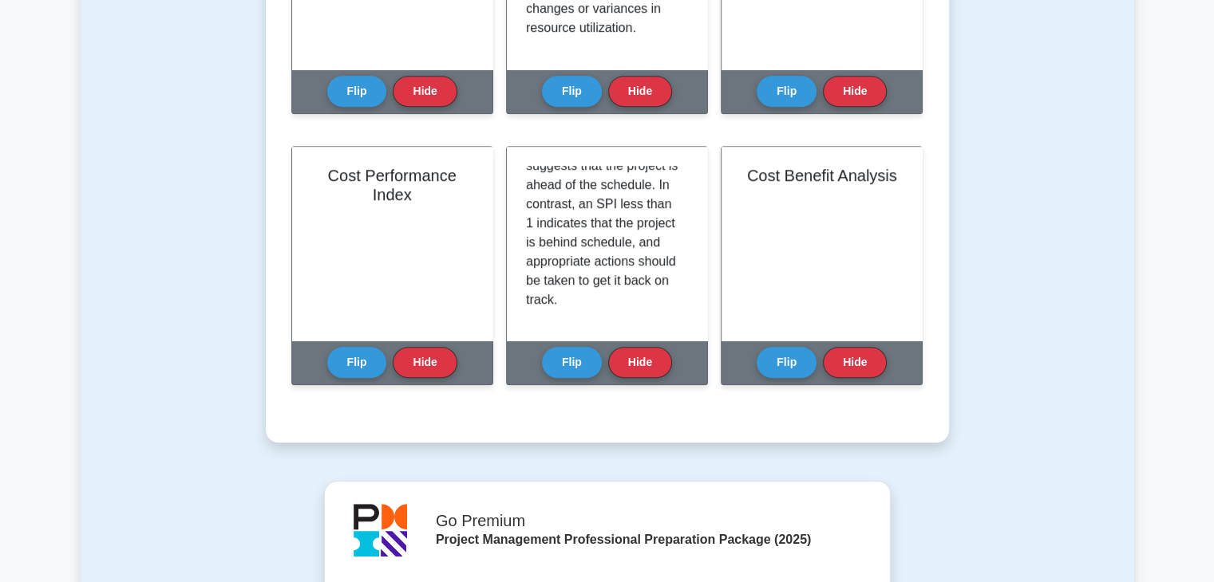
scroll to position [989, 0]
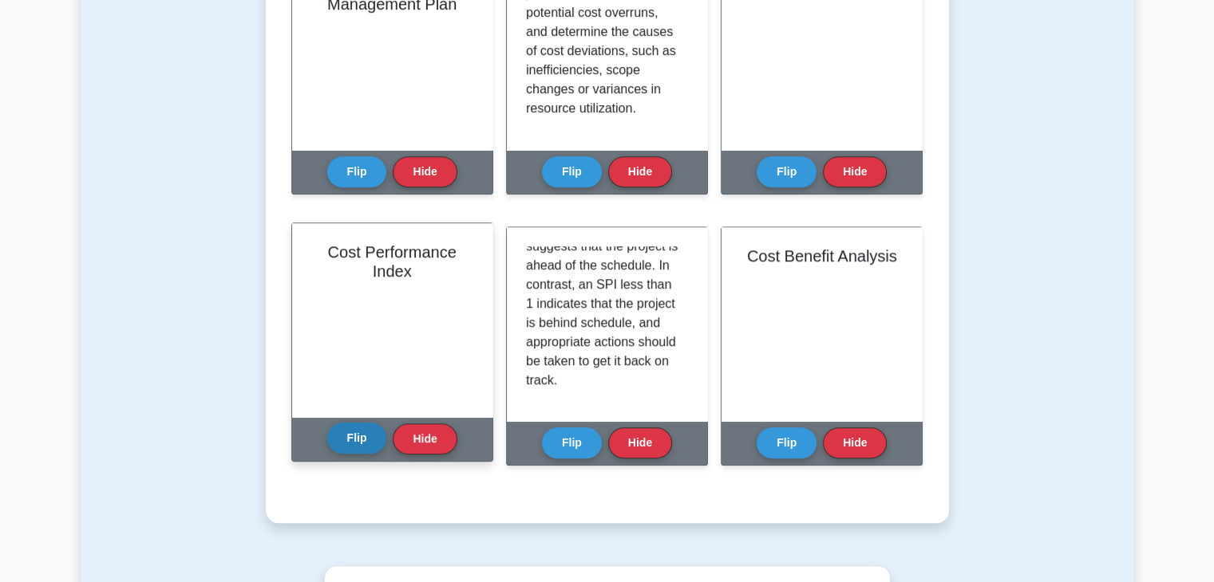
click at [352, 442] on button "Flip" at bounding box center [357, 438] width 60 height 31
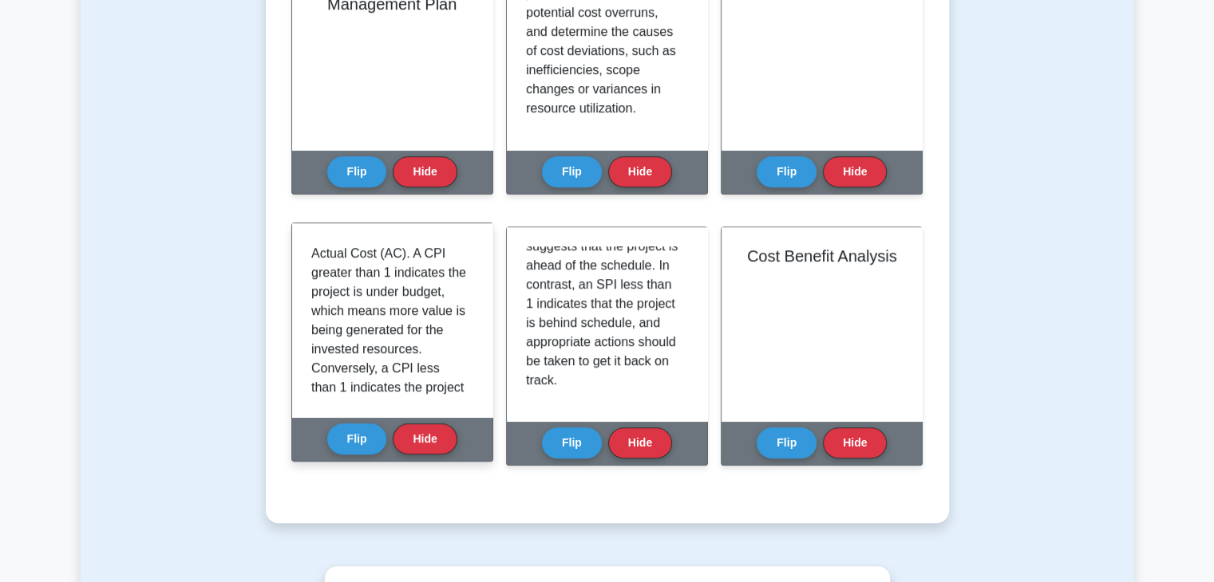
scroll to position [239, 0]
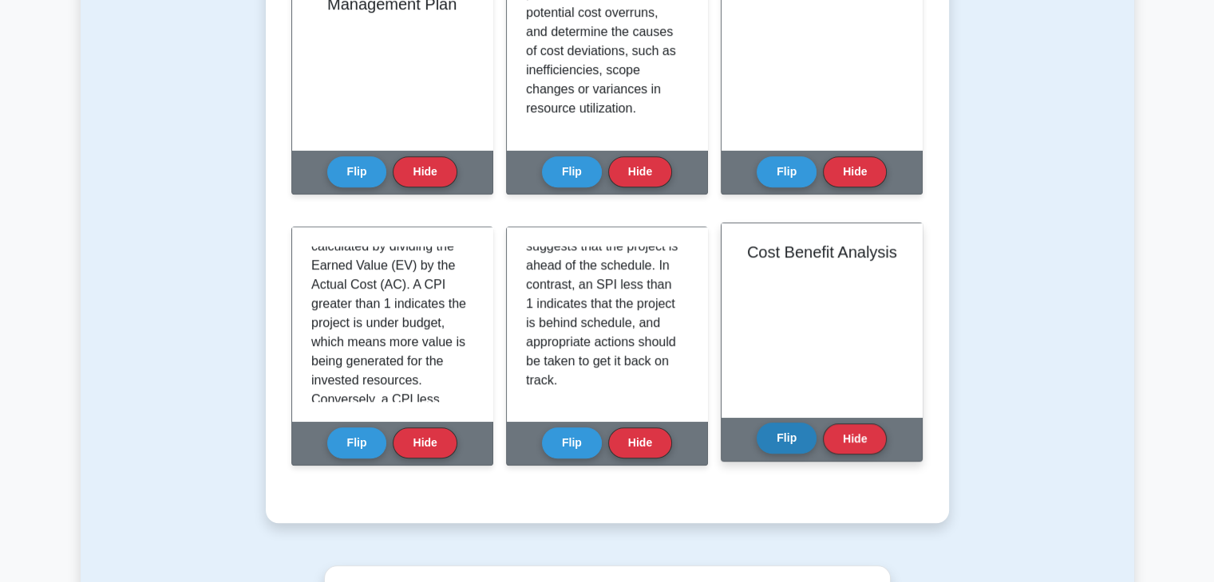
click at [792, 438] on button "Flip" at bounding box center [786, 438] width 60 height 31
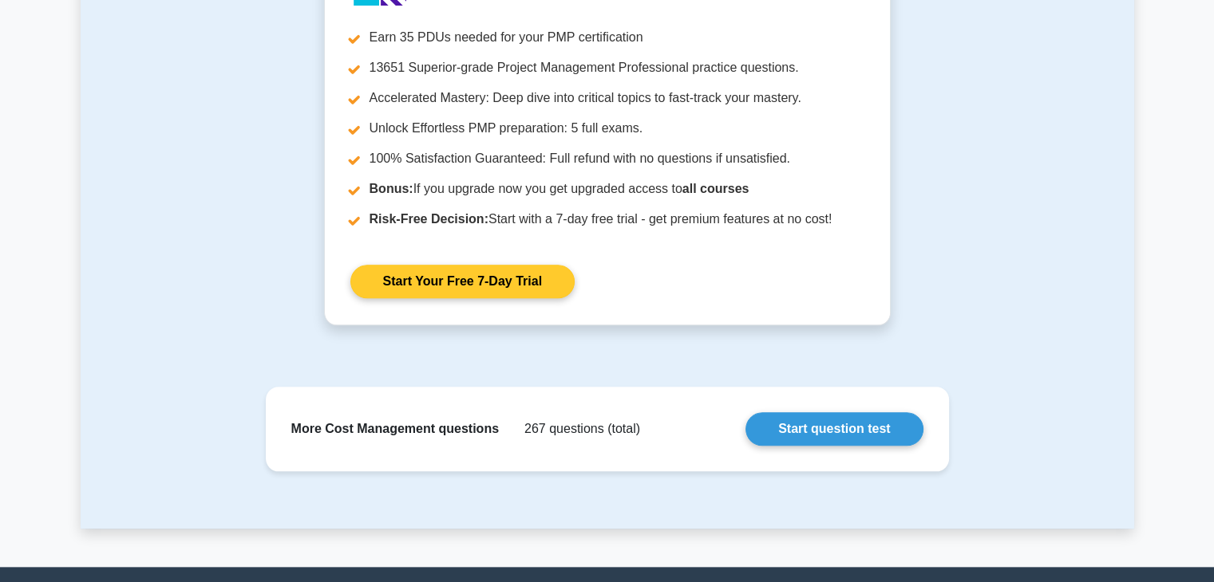
scroll to position [1707, 0]
